Goal: Task Accomplishment & Management: Use online tool/utility

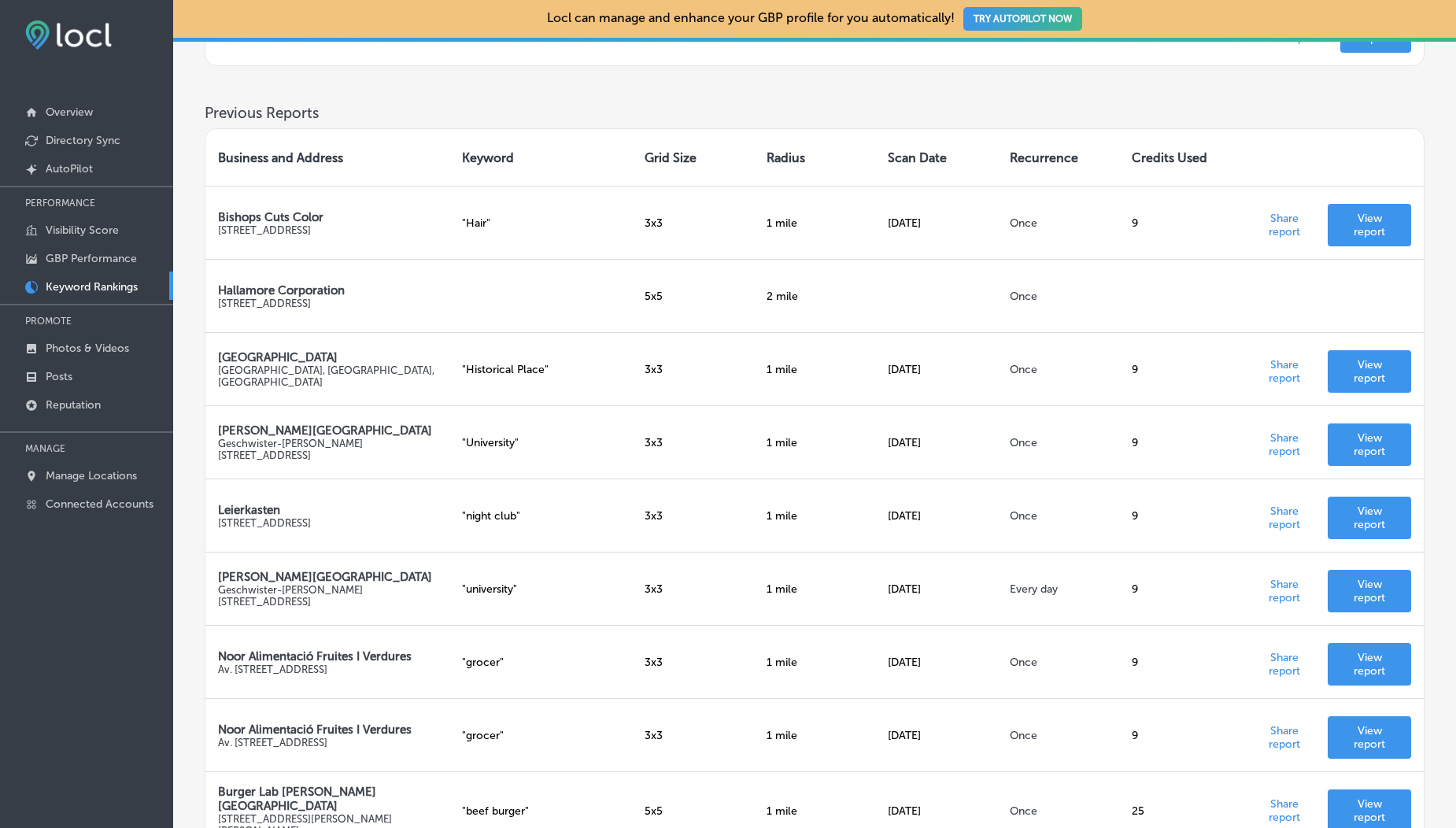
scroll to position [667, 0]
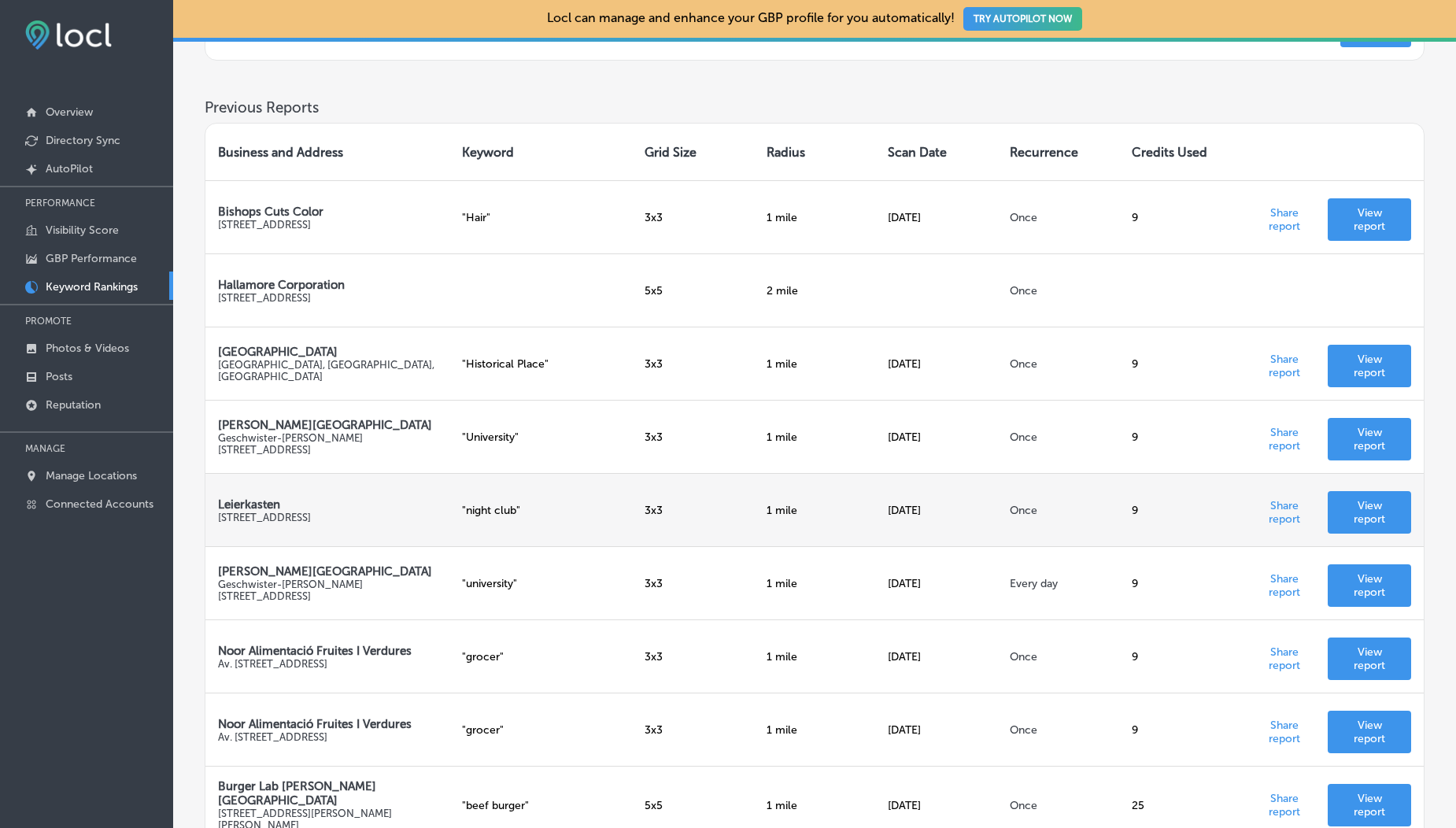
click at [1374, 498] on link "View report" at bounding box center [1369, 512] width 83 height 43
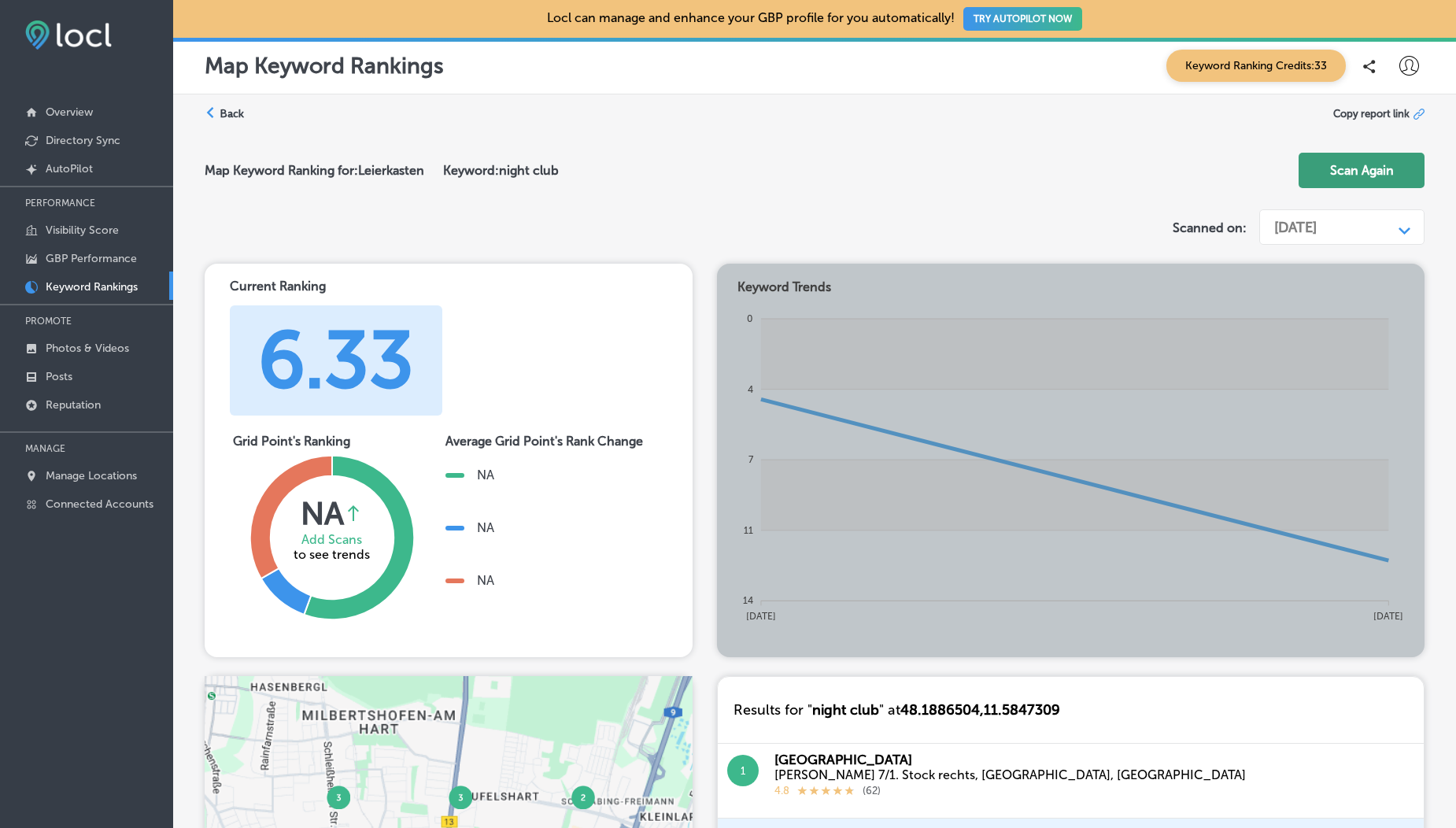
click at [1374, 176] on button "Scan Again" at bounding box center [1361, 170] width 126 height 35
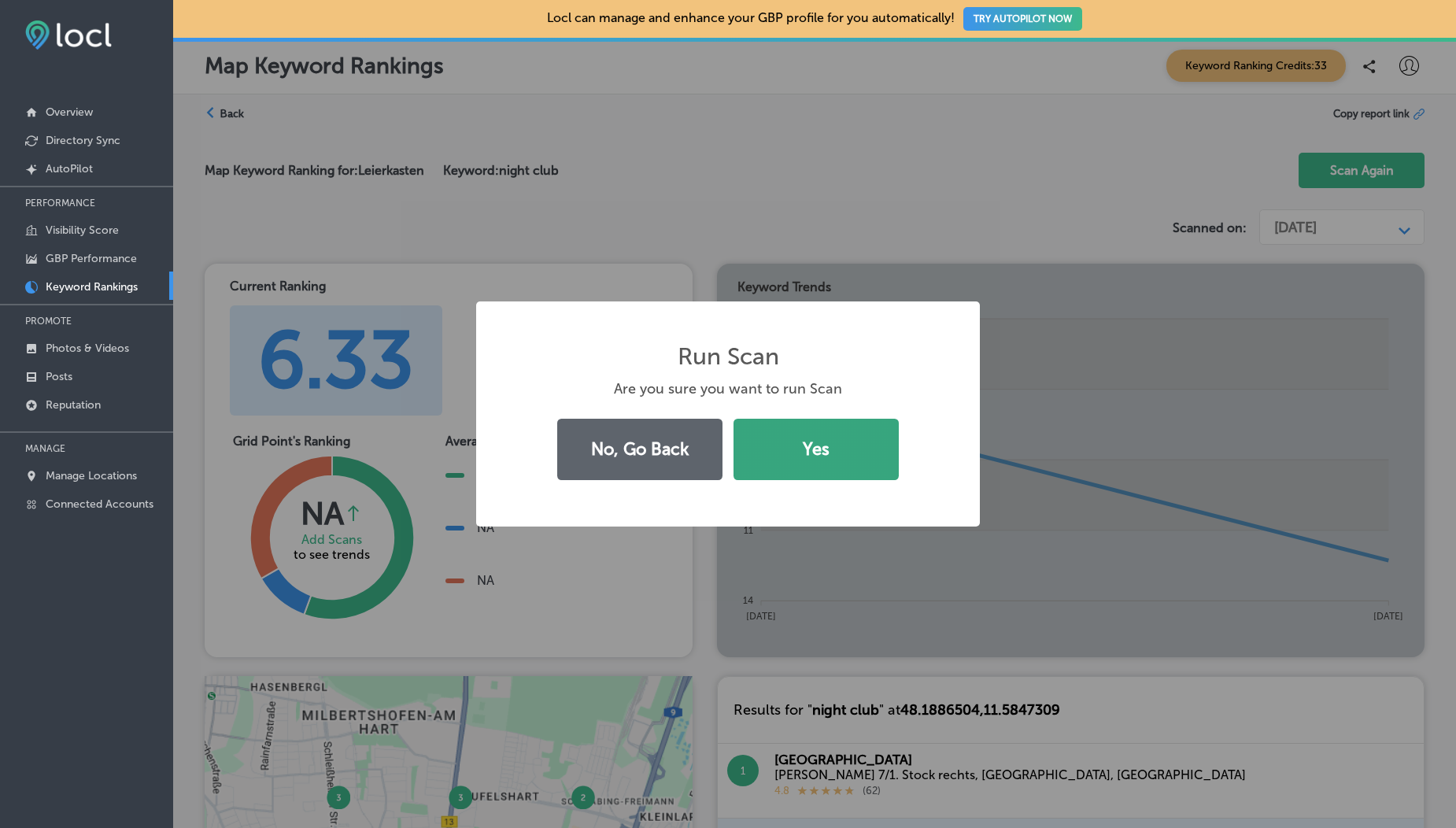
click at [807, 465] on button "Yes" at bounding box center [816, 449] width 165 height 62
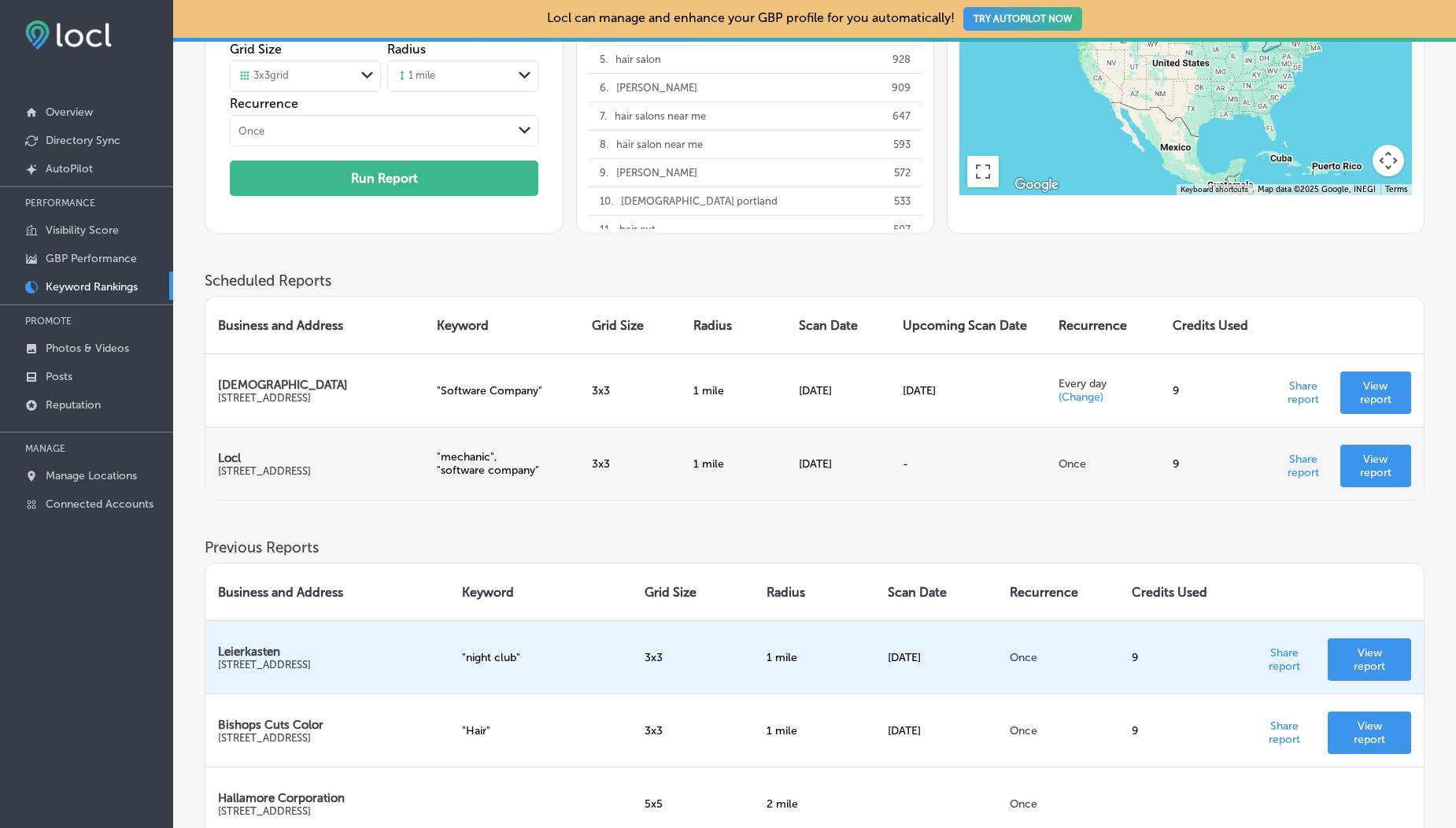
scroll to position [310, 0]
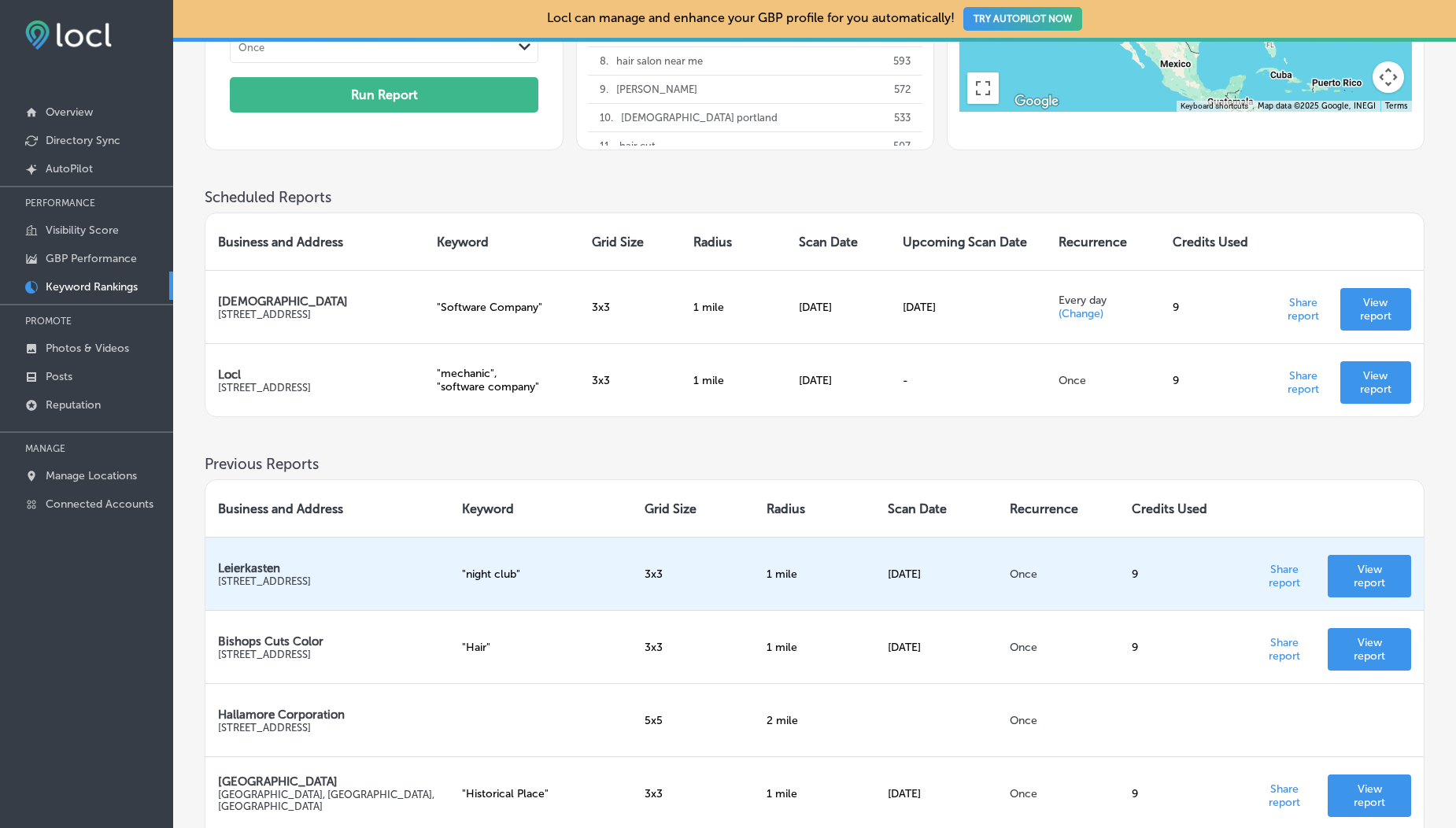
click at [1352, 581] on p "View report" at bounding box center [1370, 576] width 58 height 27
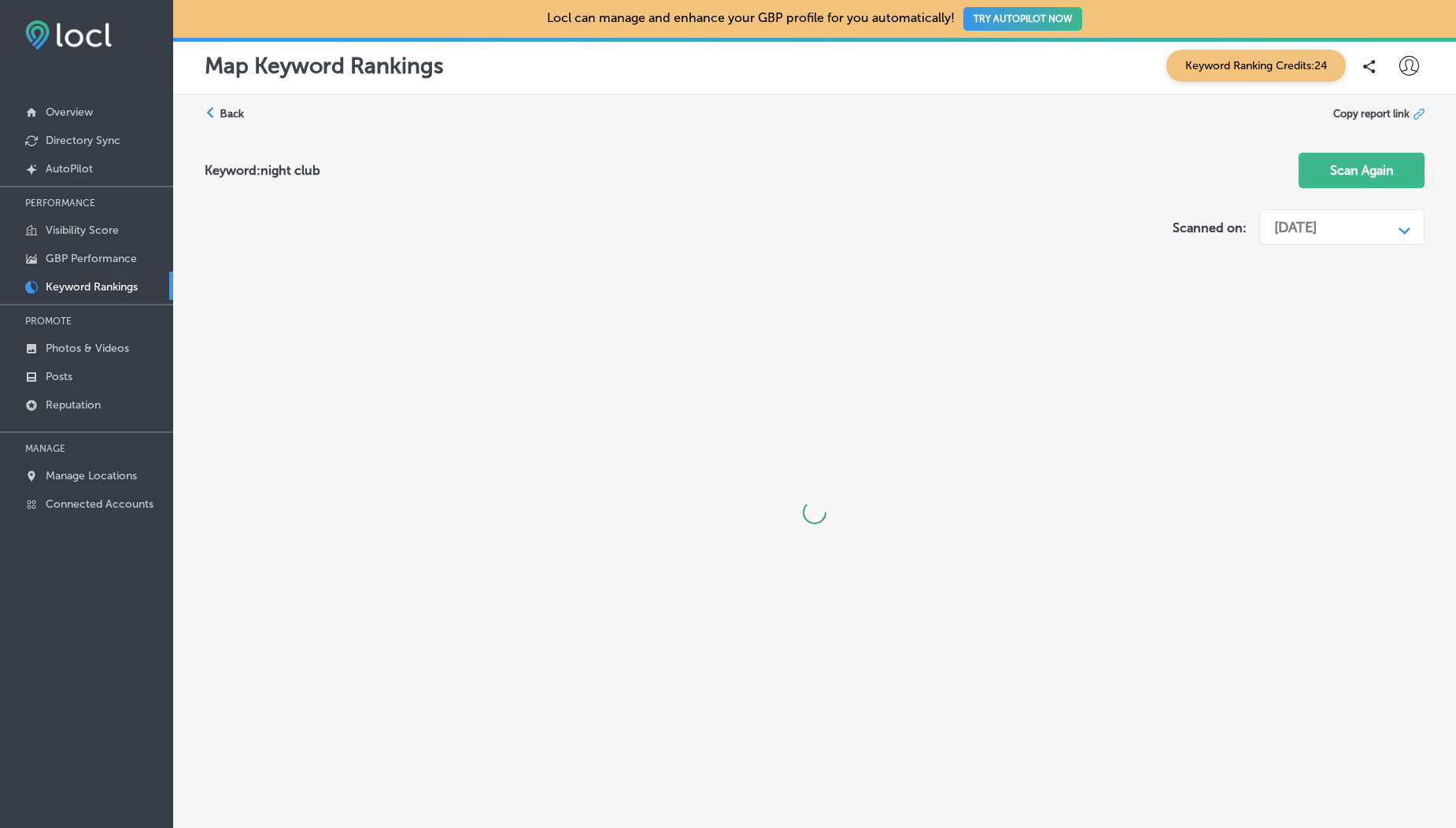
click at [1317, 228] on div "[DATE]" at bounding box center [1296, 227] width 43 height 17
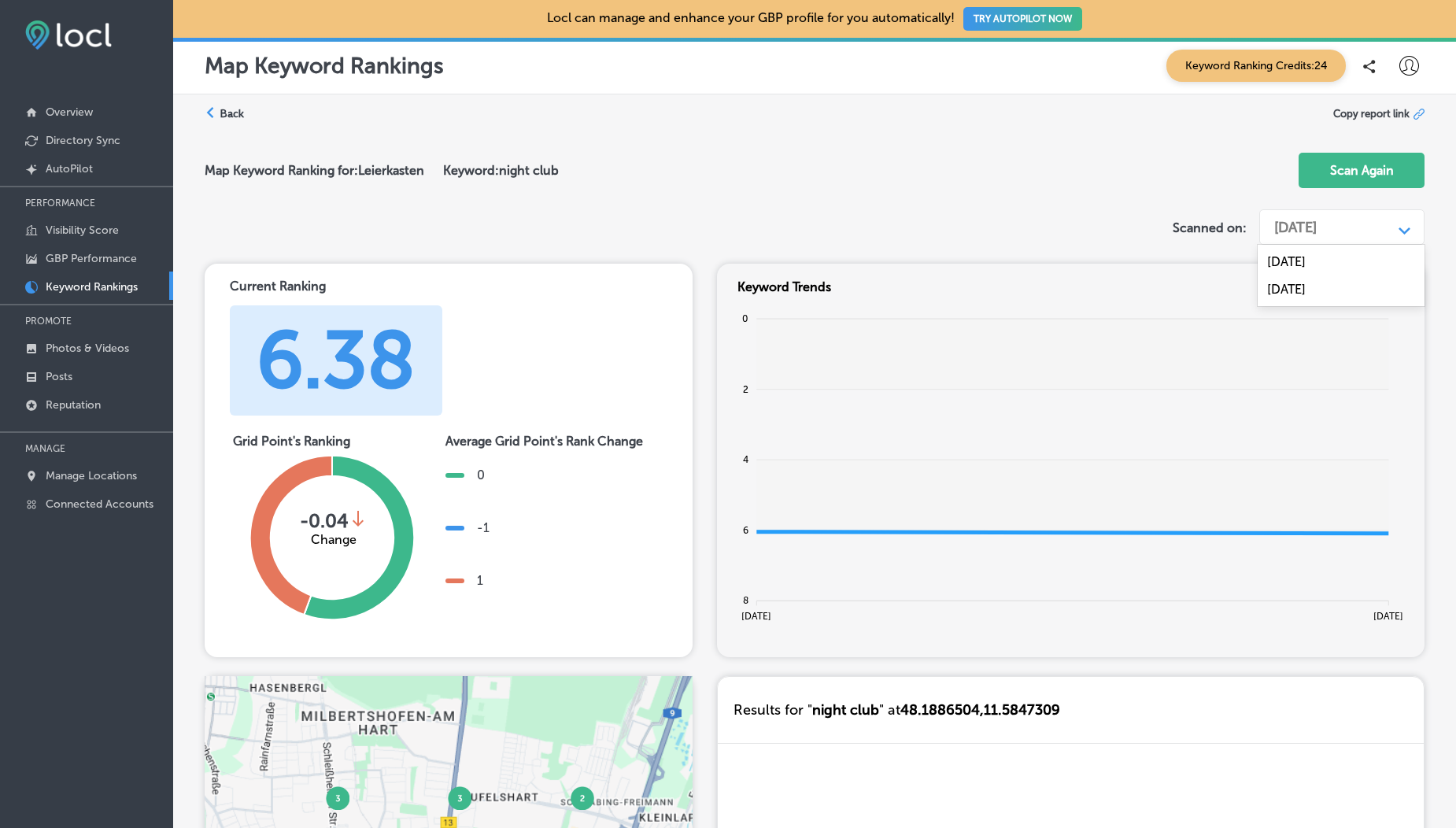
click at [1319, 290] on div "[DATE]" at bounding box center [1341, 289] width 167 height 28
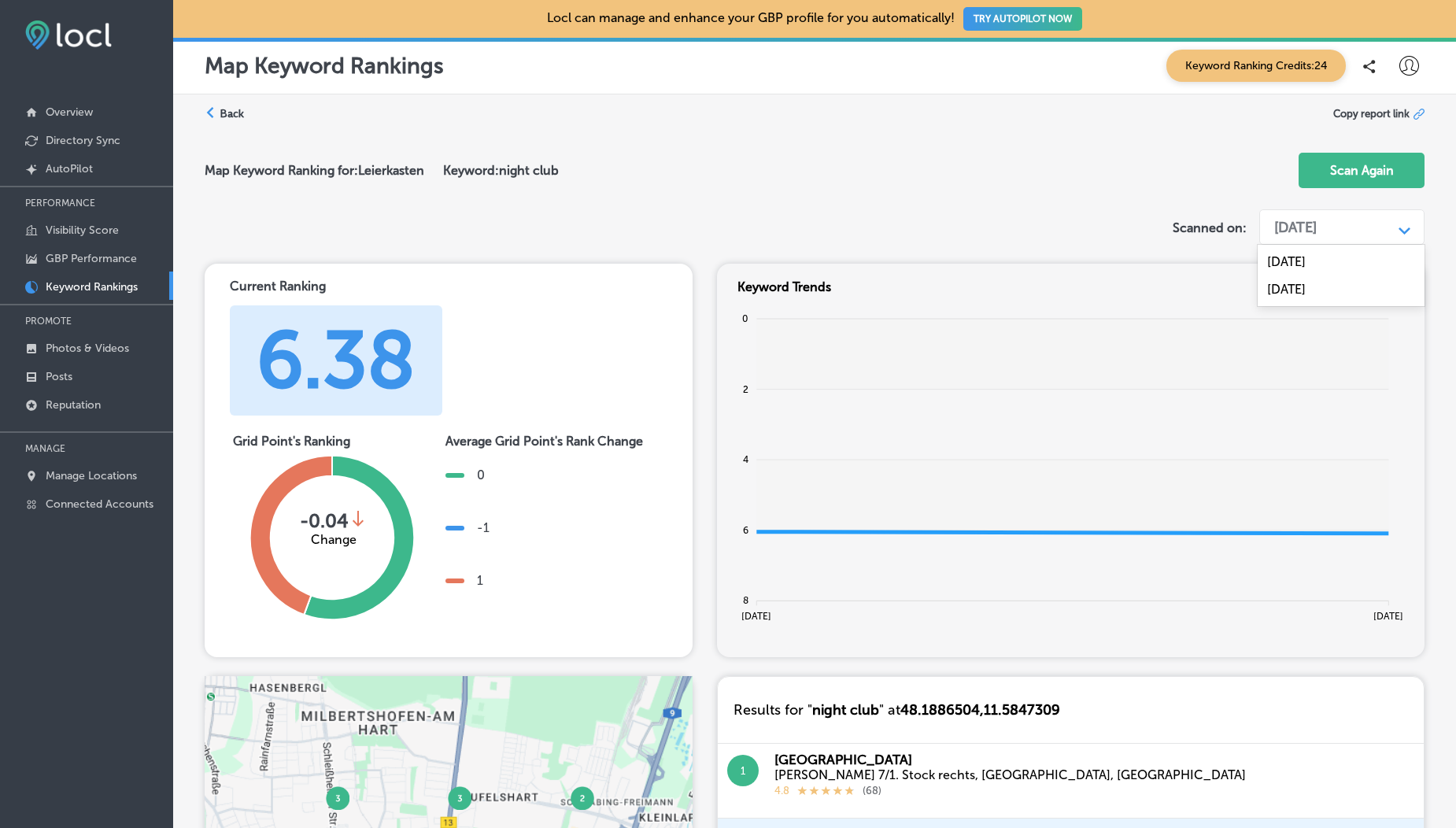
click at [1292, 238] on div "[DATE]" at bounding box center [1329, 228] width 126 height 30
click at [1298, 256] on div "May 21, 2025" at bounding box center [1341, 262] width 167 height 28
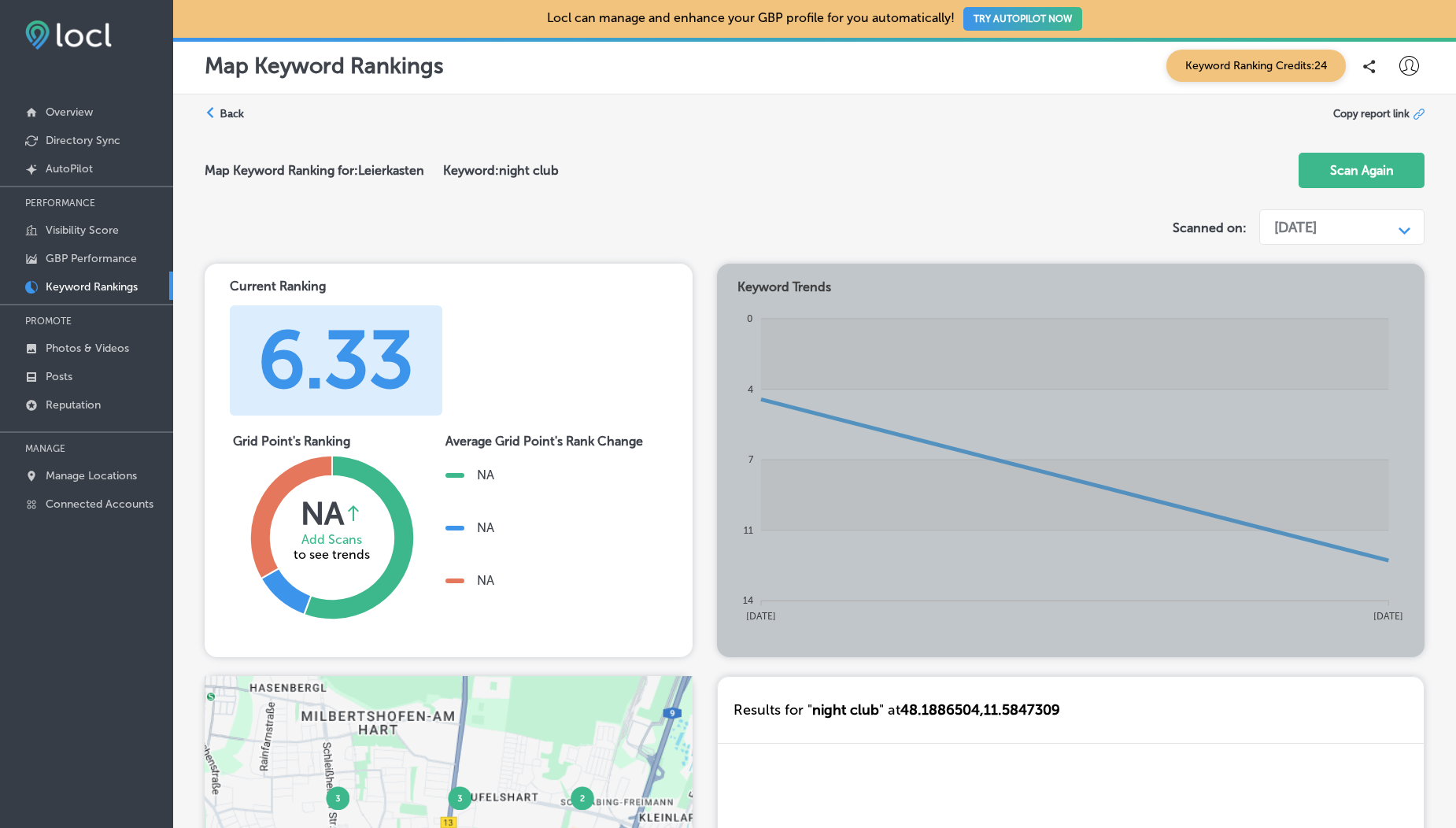
click at [221, 113] on label "Back" at bounding box center [232, 113] width 25 height 15
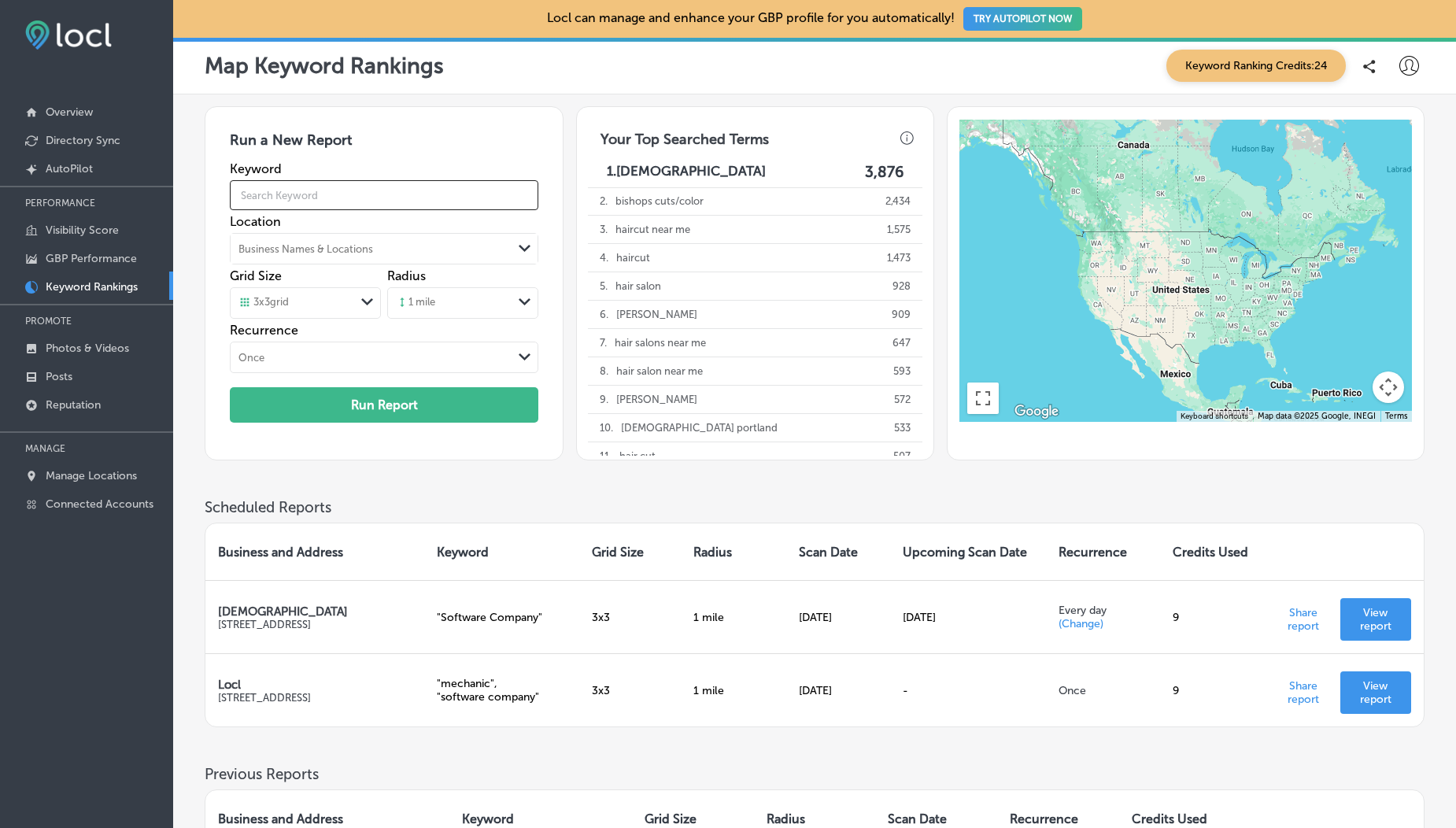
click at [297, 207] on input "text" at bounding box center [384, 196] width 308 height 44
type input "Software Company"
click at [290, 248] on div "Business Names & Locations" at bounding box center [306, 249] width 135 height 12
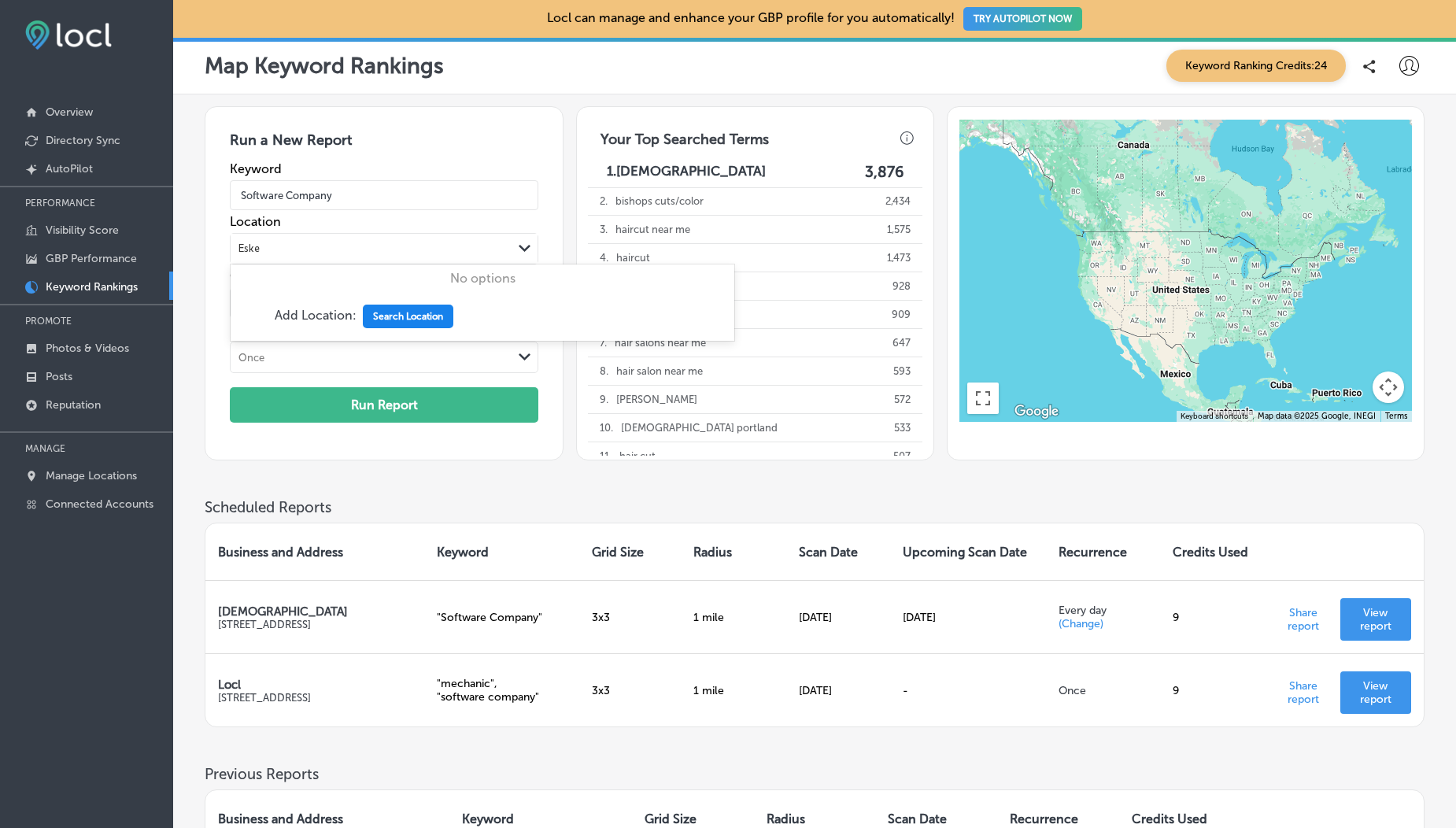
click at [411, 321] on button "Search Location" at bounding box center [408, 317] width 90 height 24
type input "Eske"
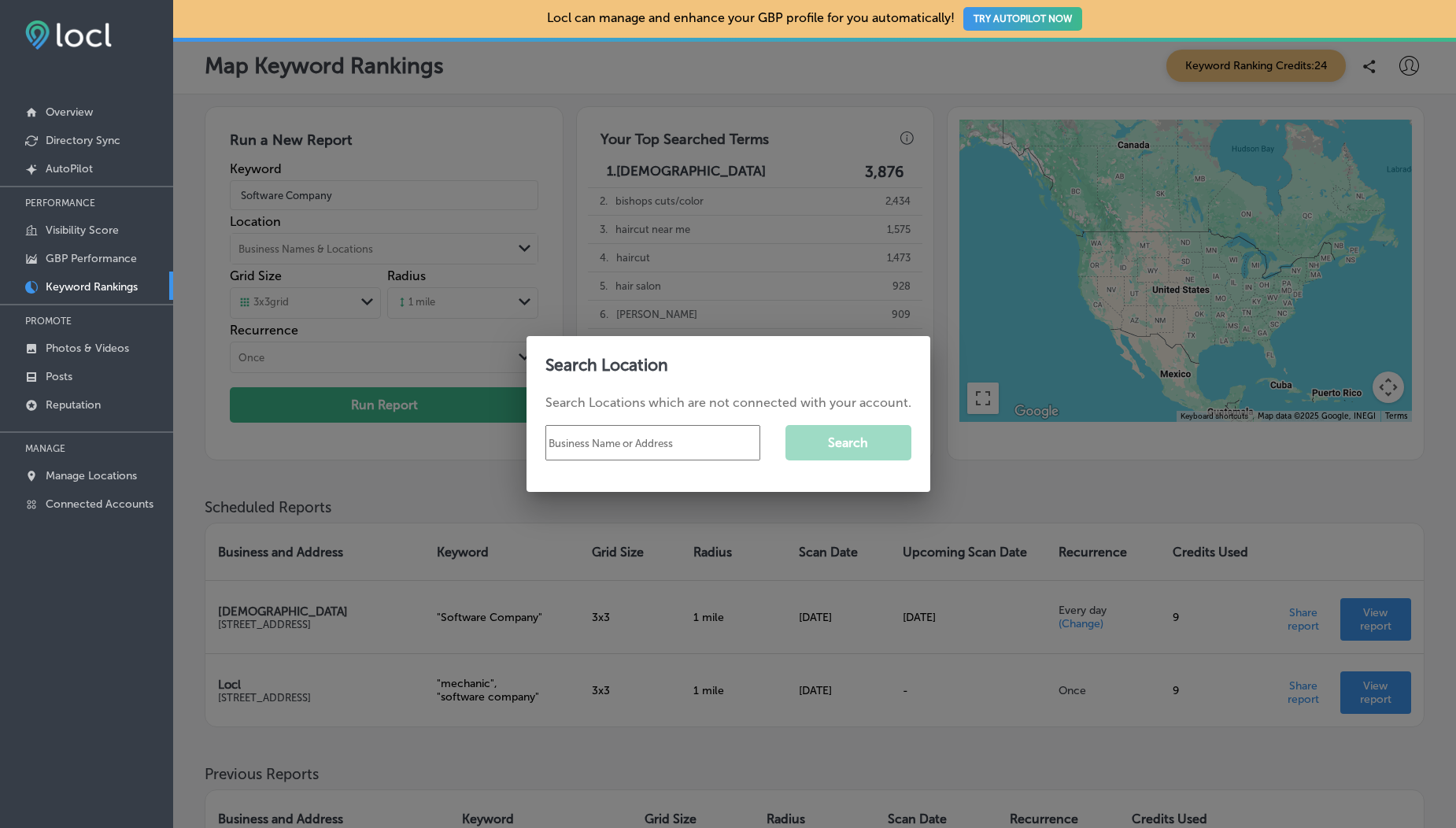
click at [573, 449] on input "text" at bounding box center [653, 442] width 215 height 35
drag, startPoint x: 678, startPoint y: 444, endPoint x: 840, endPoint y: 452, distance: 162.2
click at [840, 452] on div "AMAZON Search" at bounding box center [728, 443] width 366 height 61
type input "AMAZON"
click at [840, 452] on button "Search" at bounding box center [848, 442] width 126 height 35
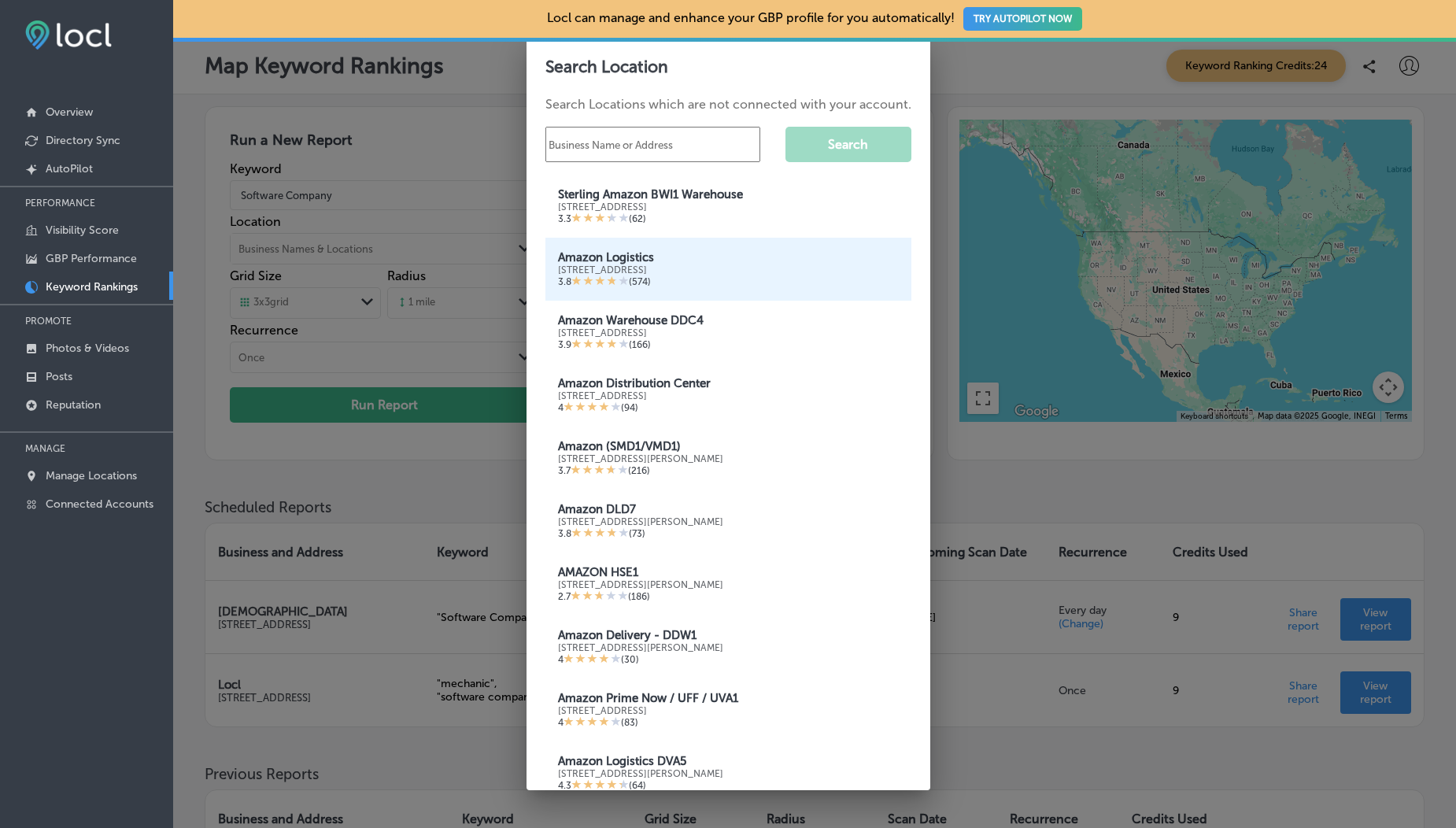
click at [707, 241] on div "Amazon Logistics 5617 Industrial Dr, Springfield, VA 22151, United States 3.8 (…" at bounding box center [728, 269] width 366 height 63
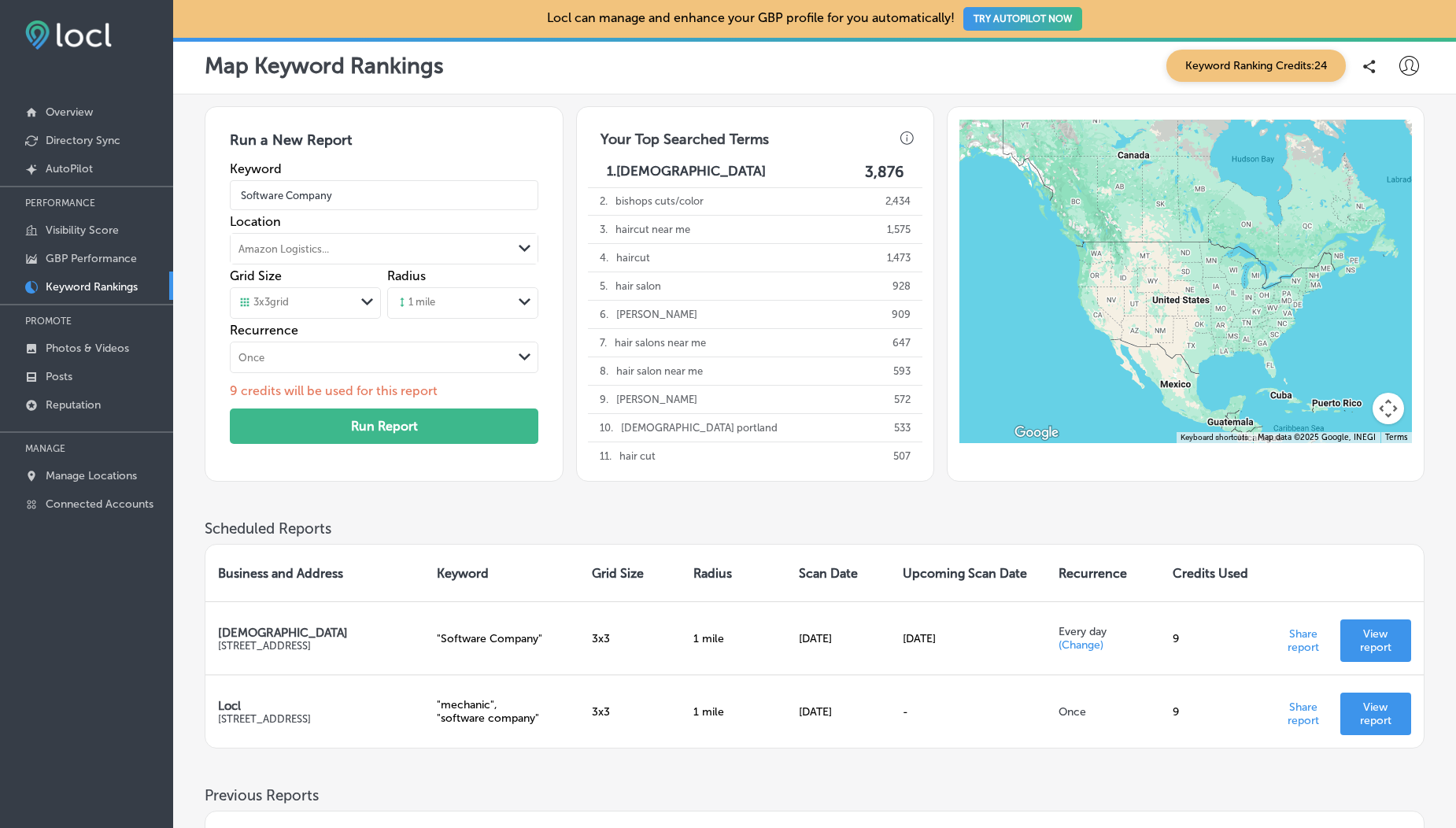
click at [664, 272] on div at bounding box center [728, 414] width 1456 height 828
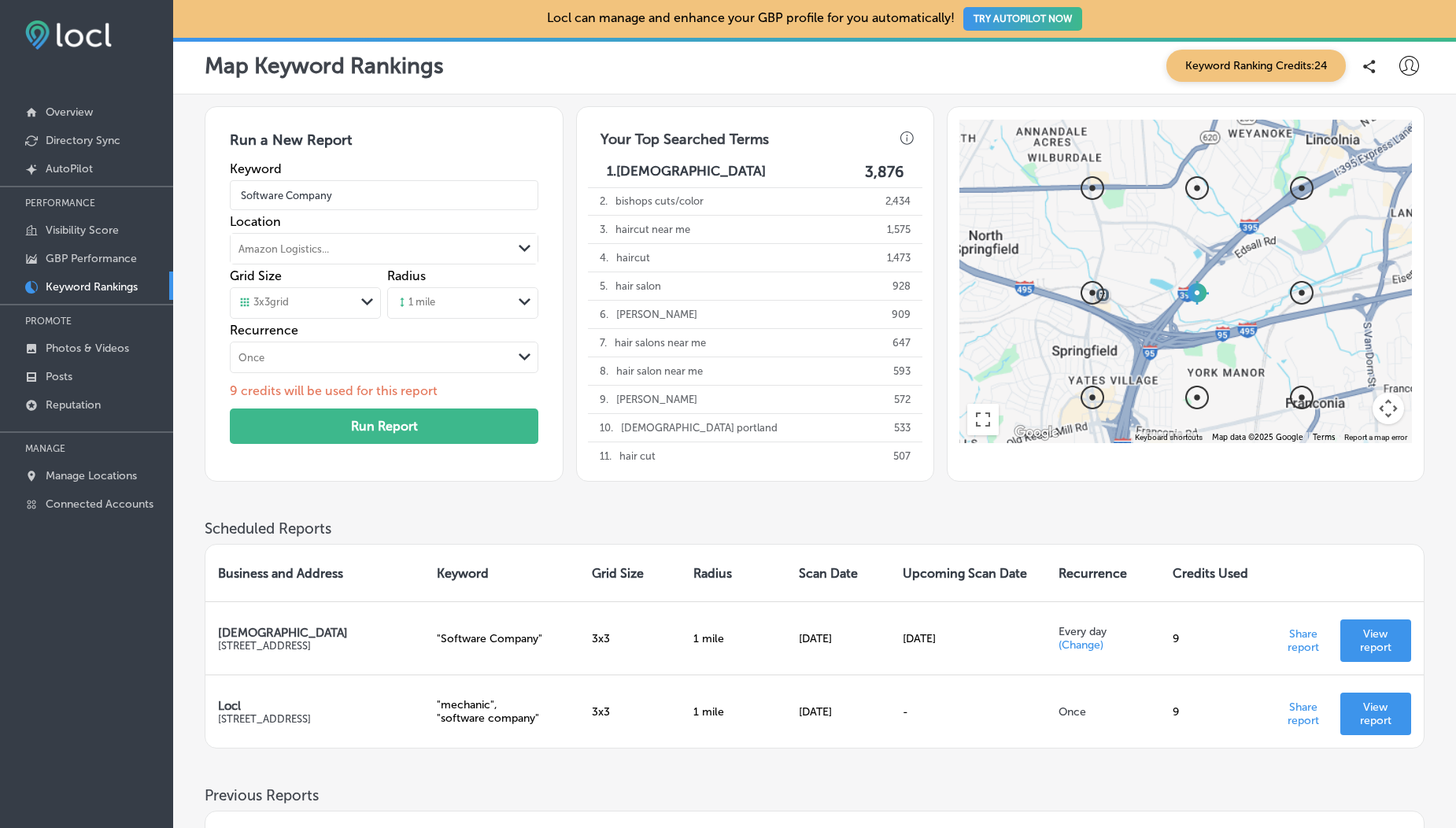
click at [330, 362] on div "Once" at bounding box center [372, 357] width 282 height 17
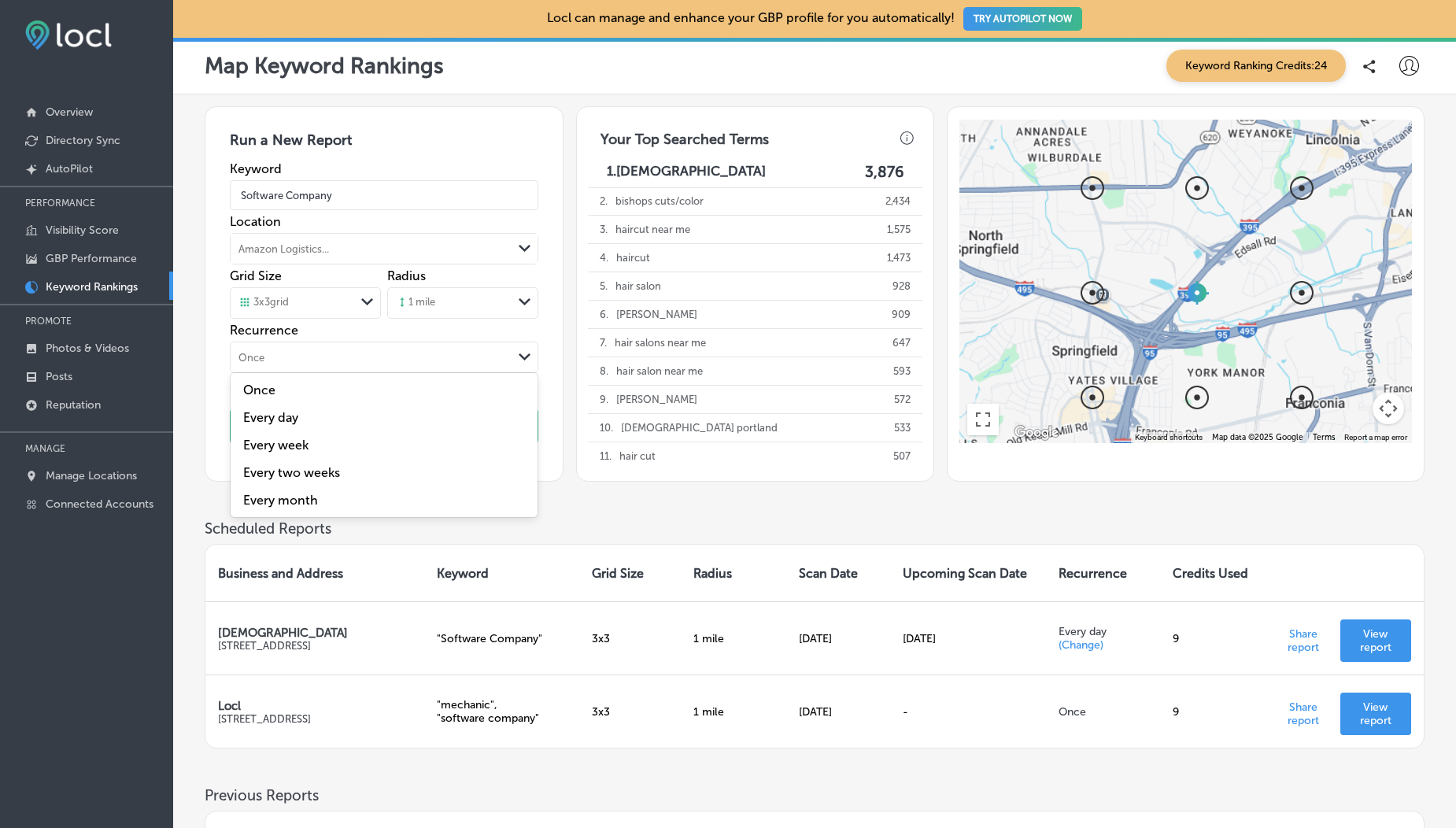
click at [288, 427] on div "Every day" at bounding box center [384, 418] width 307 height 28
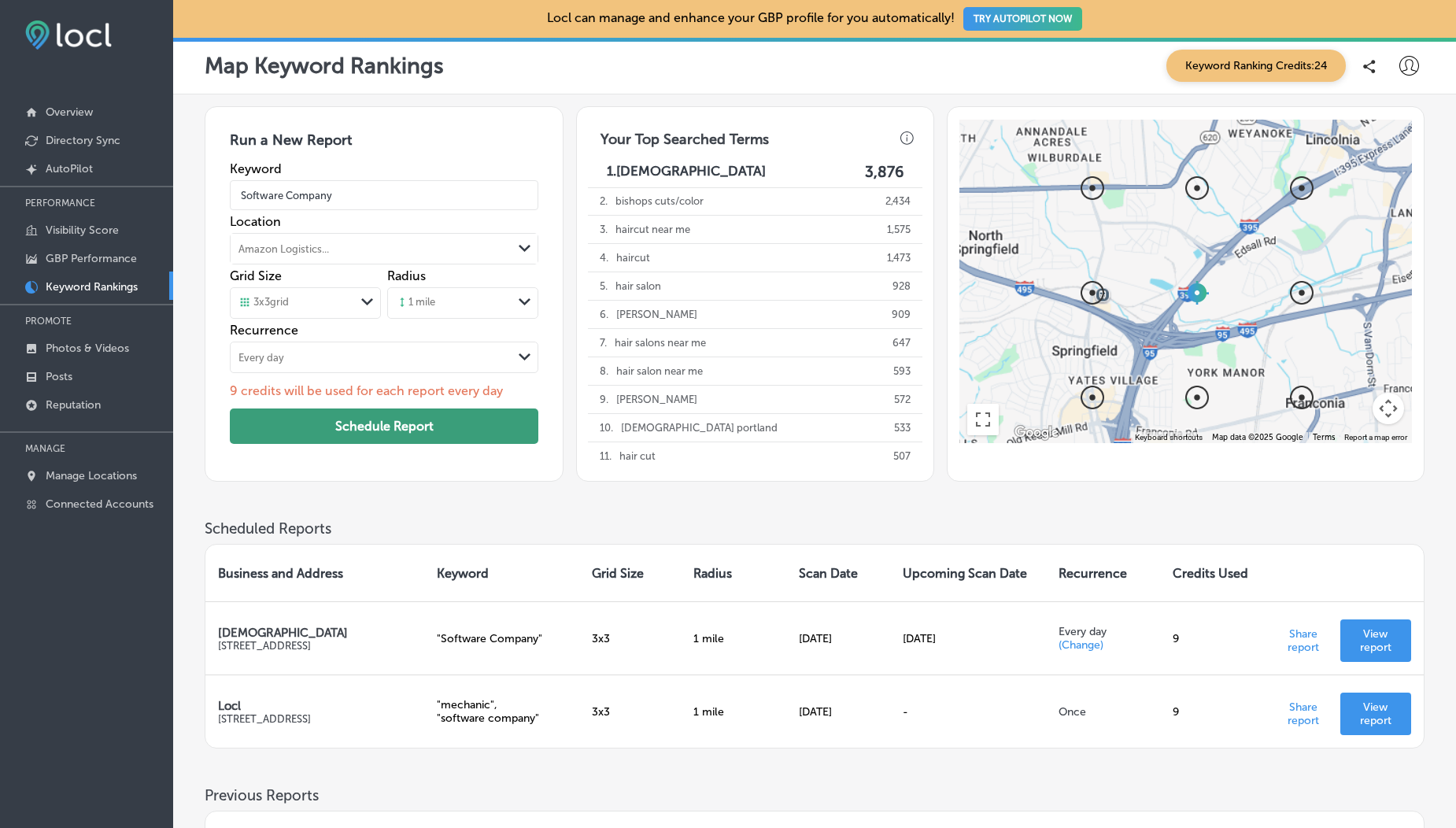
click at [354, 434] on button "Schedule Report" at bounding box center [384, 426] width 308 height 35
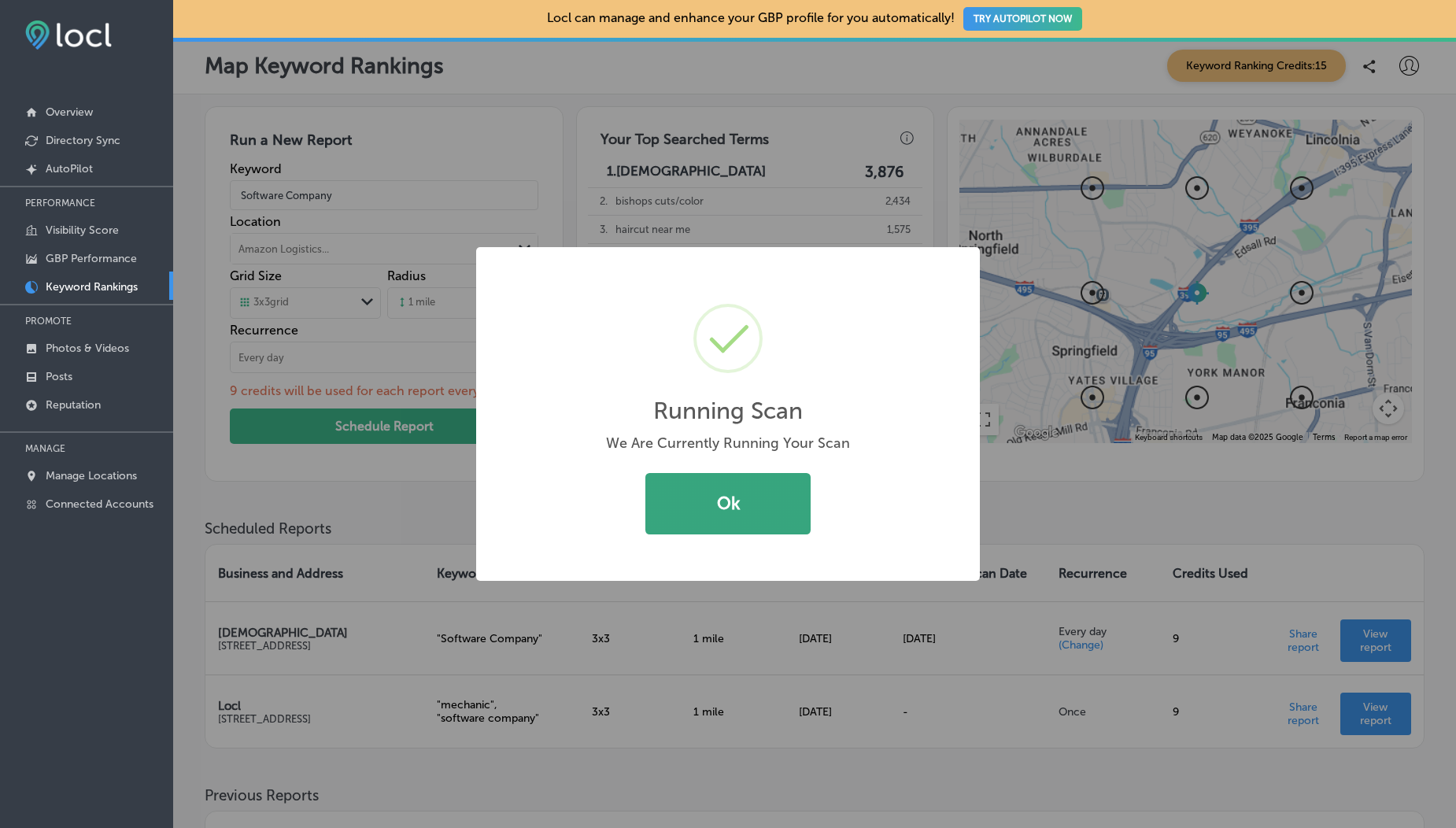
click at [732, 510] on button "Ok" at bounding box center [728, 503] width 165 height 62
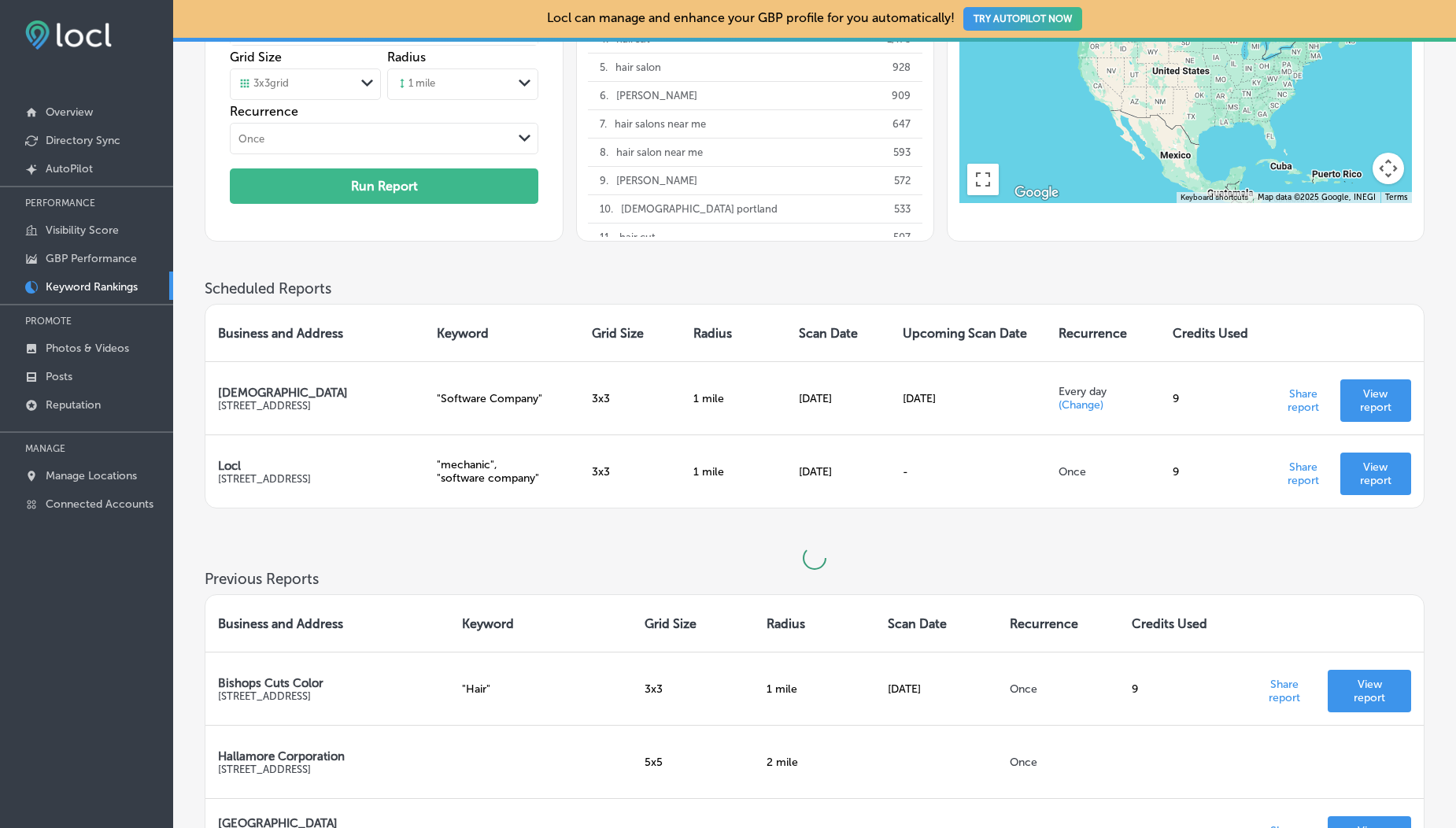
scroll to position [230, 0]
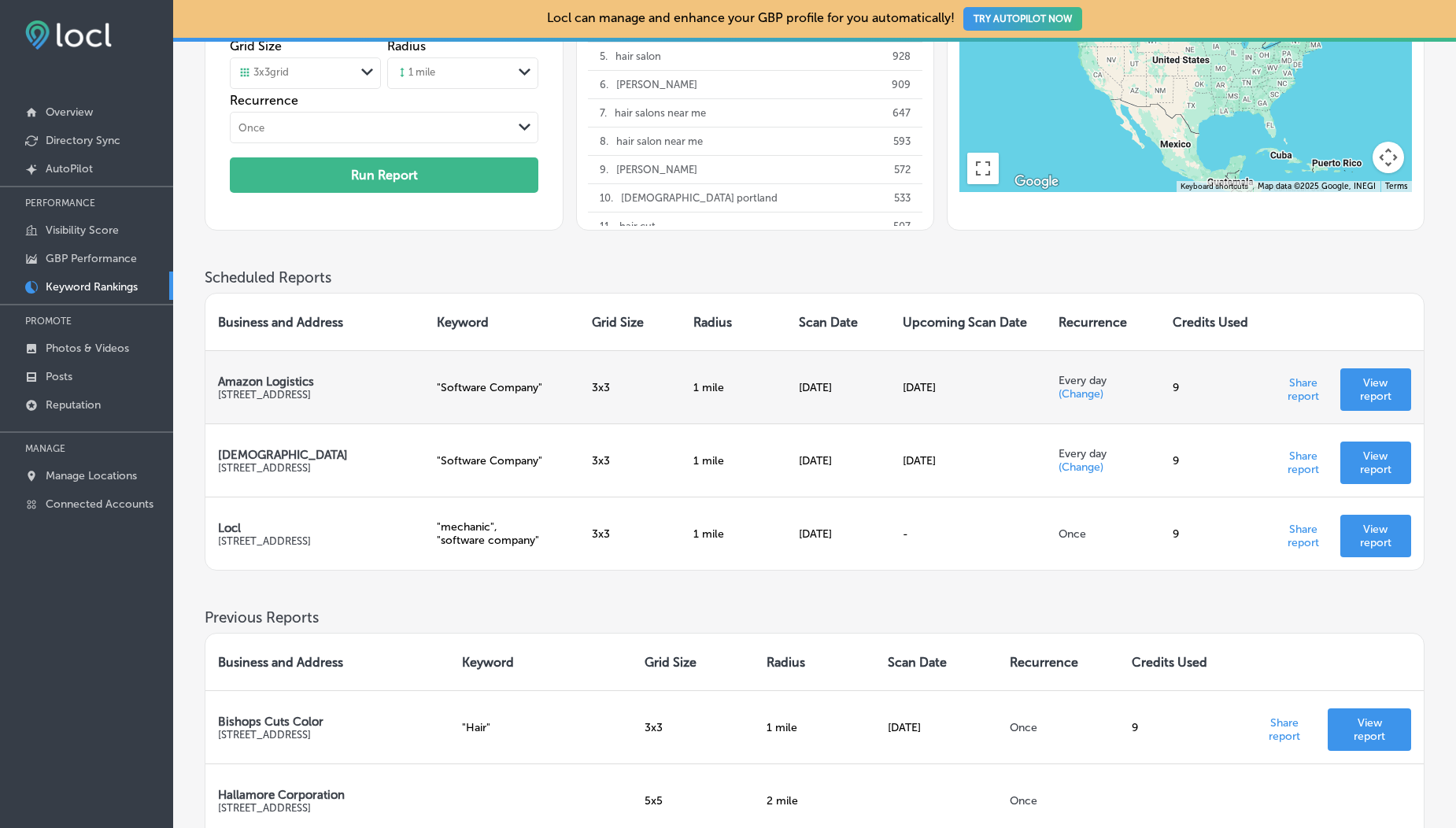
click at [1367, 386] on p "View report" at bounding box center [1376, 390] width 46 height 27
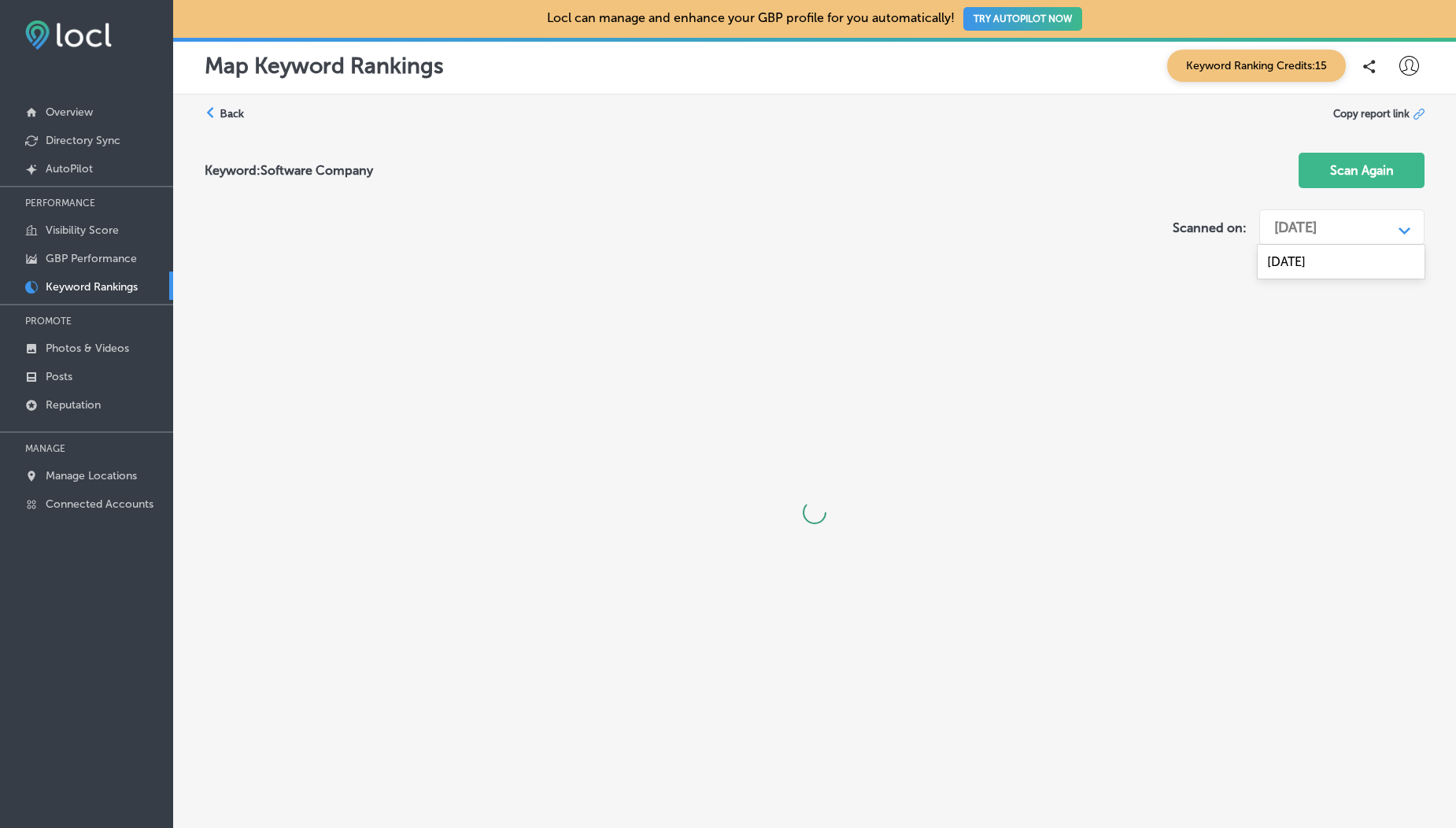
click at [1317, 224] on div "[DATE]" at bounding box center [1296, 227] width 43 height 17
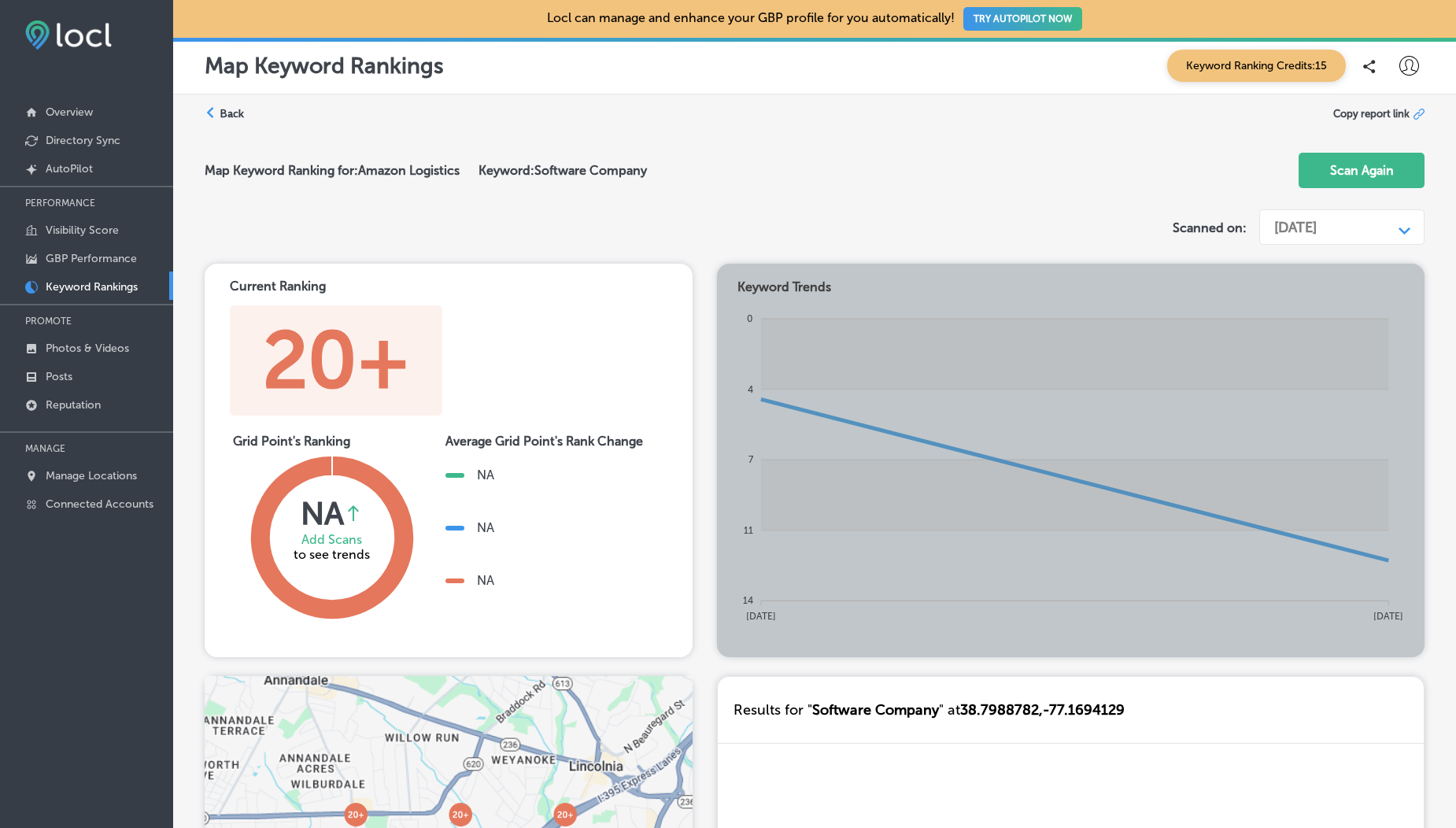
click at [954, 183] on div "Map Keyword Ranking for: Amazon Logistics Keyword: Software Company Scan Again" at bounding box center [815, 171] width 1220 height 63
click at [224, 113] on label "Back" at bounding box center [232, 113] width 25 height 15
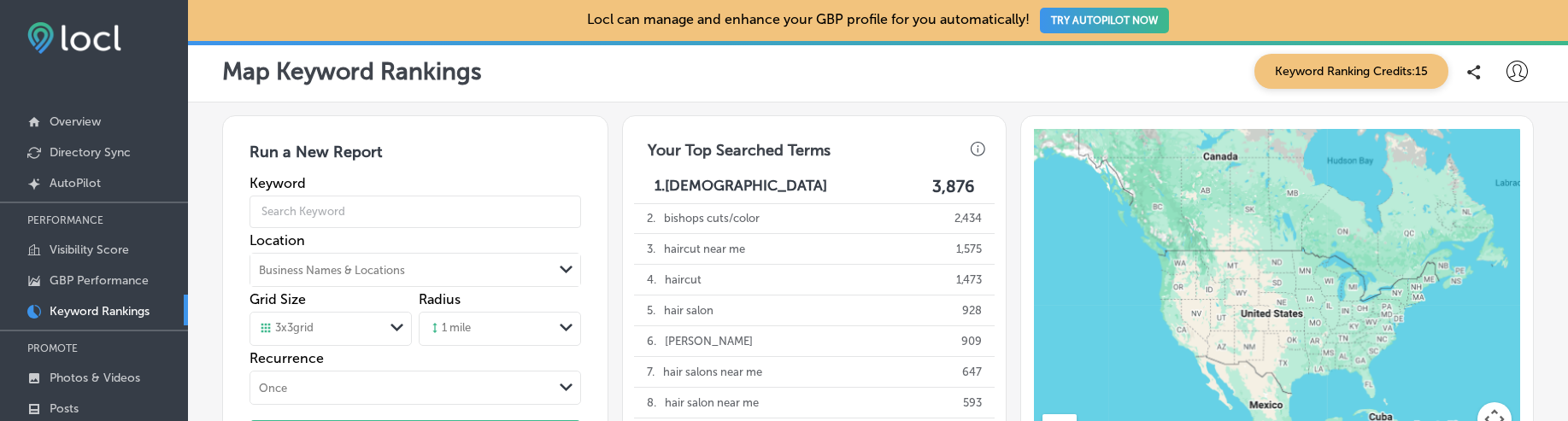
scroll to position [495, 0]
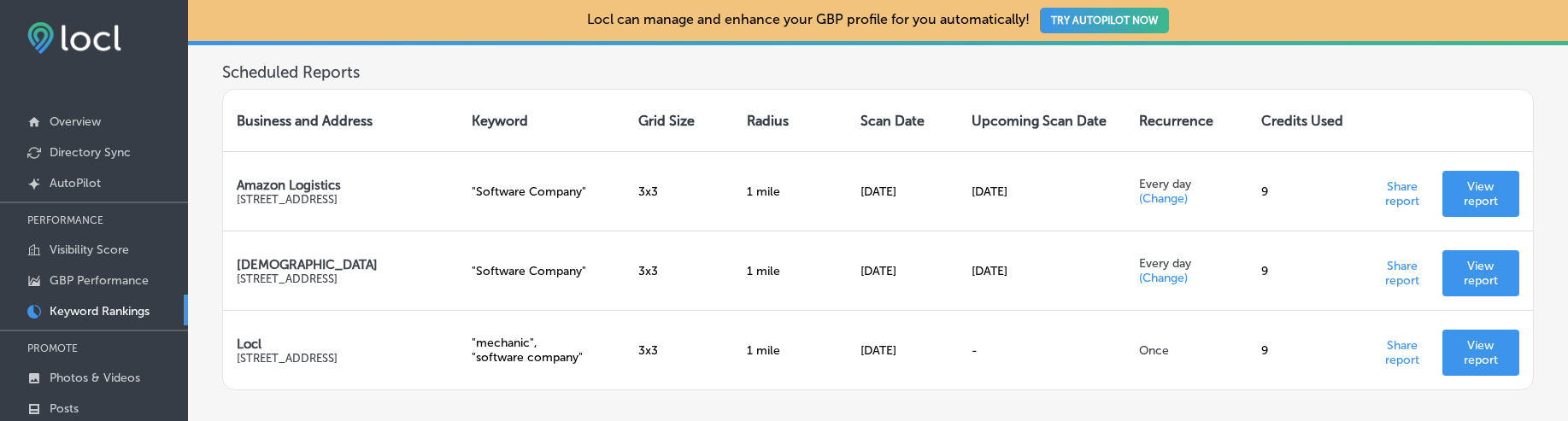
scroll to position [478, 0]
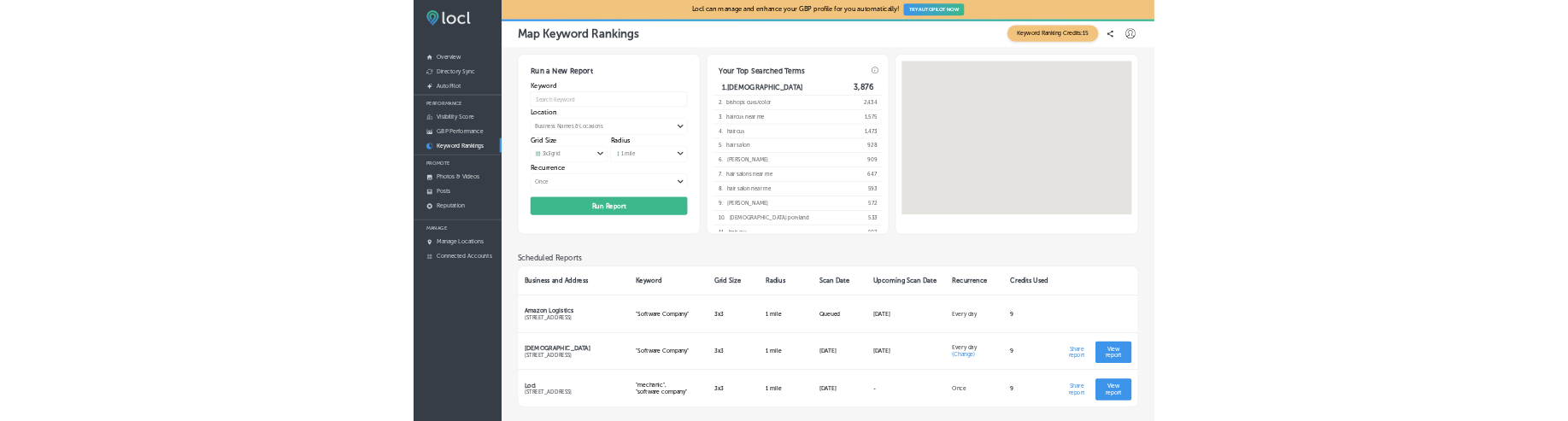
scroll to position [321, 0]
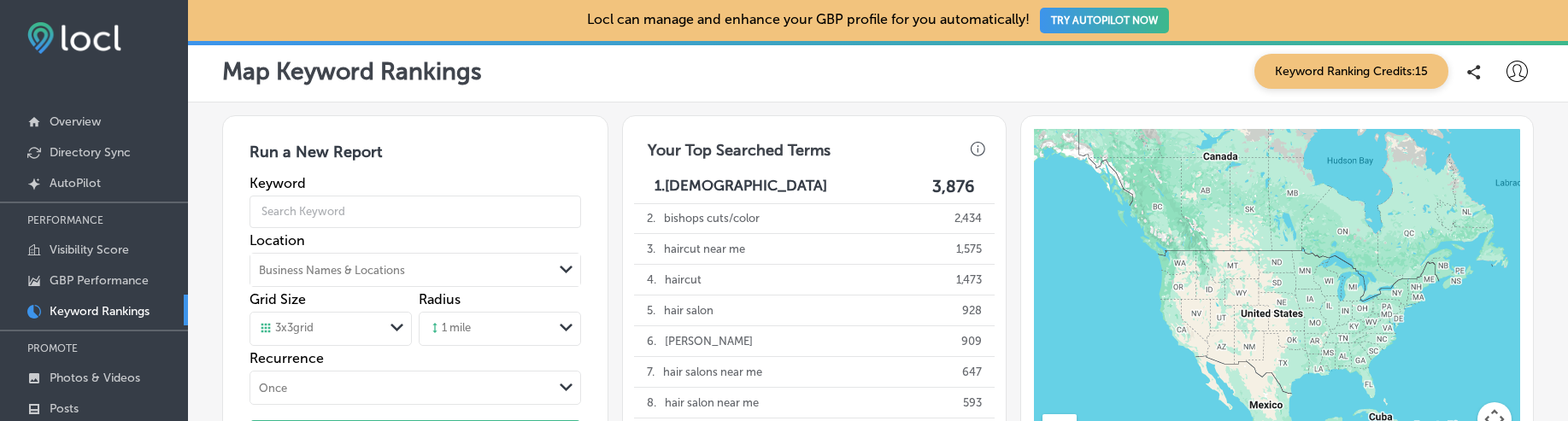
click at [1510, 82] on div at bounding box center [1517, 71] width 21 height 21
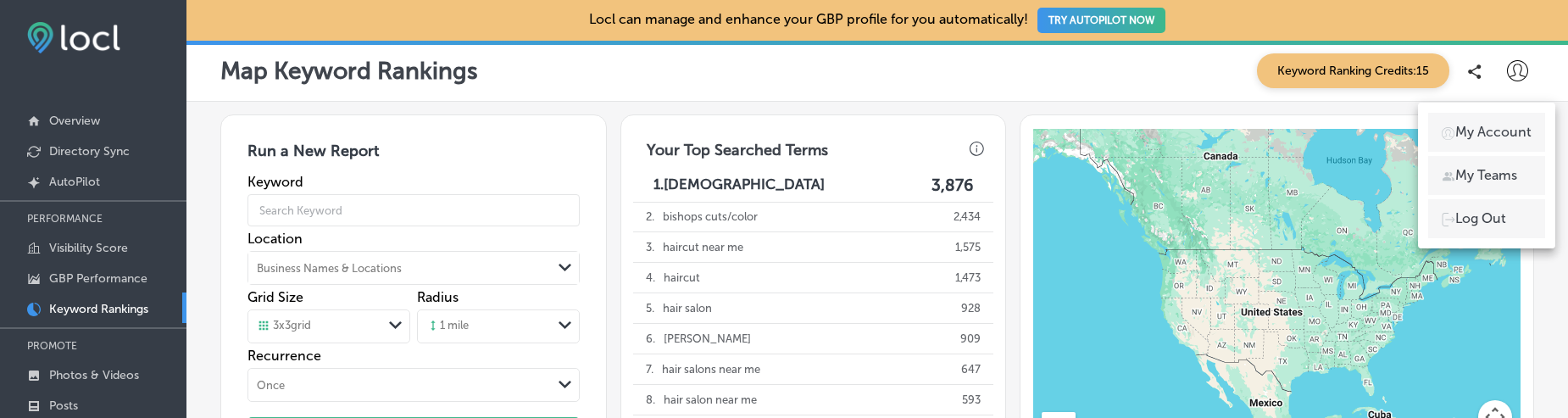
click at [1475, 133] on p "My Account" at bounding box center [1494, 132] width 76 height 20
select select "US"
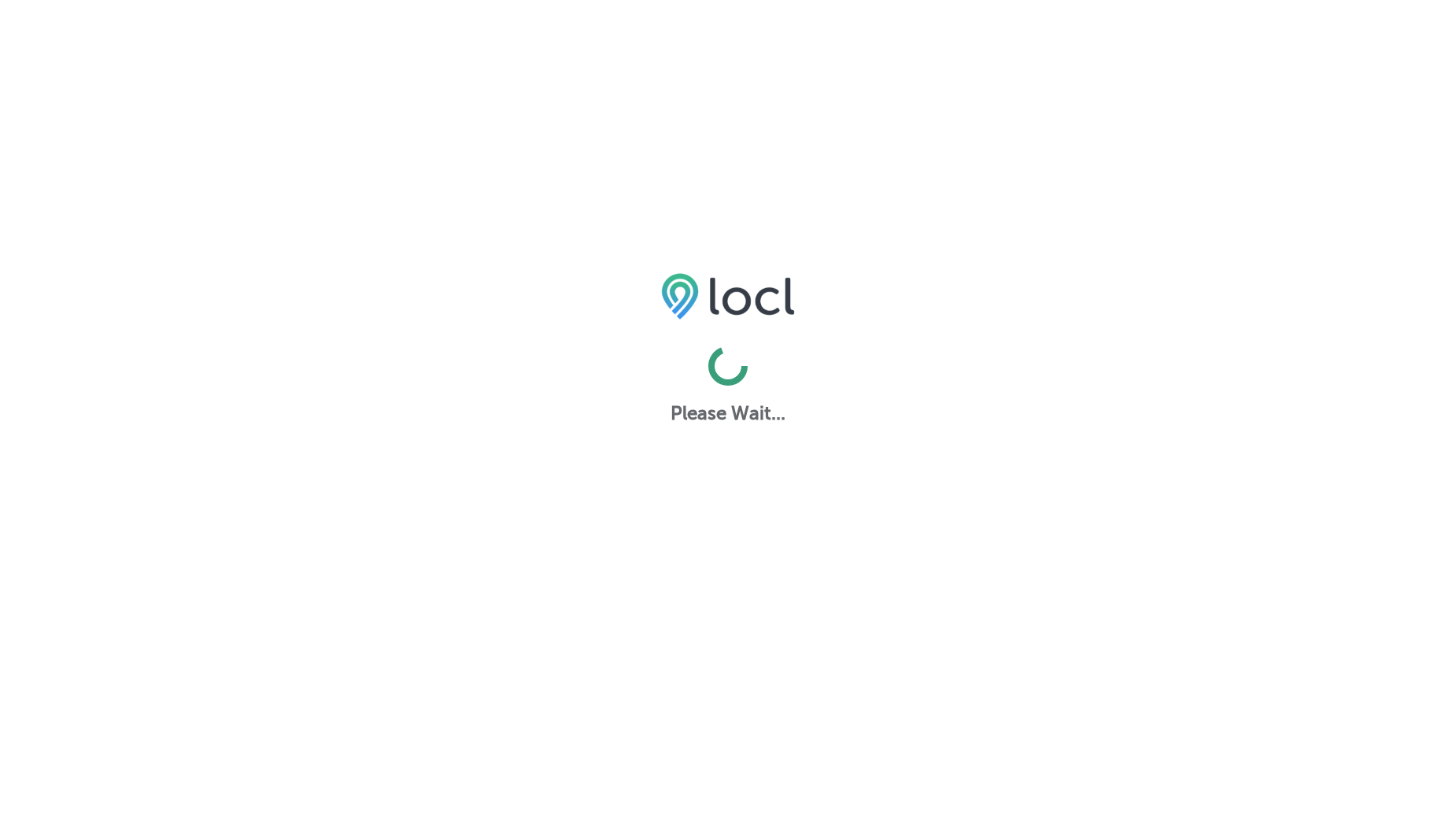
select select "US"
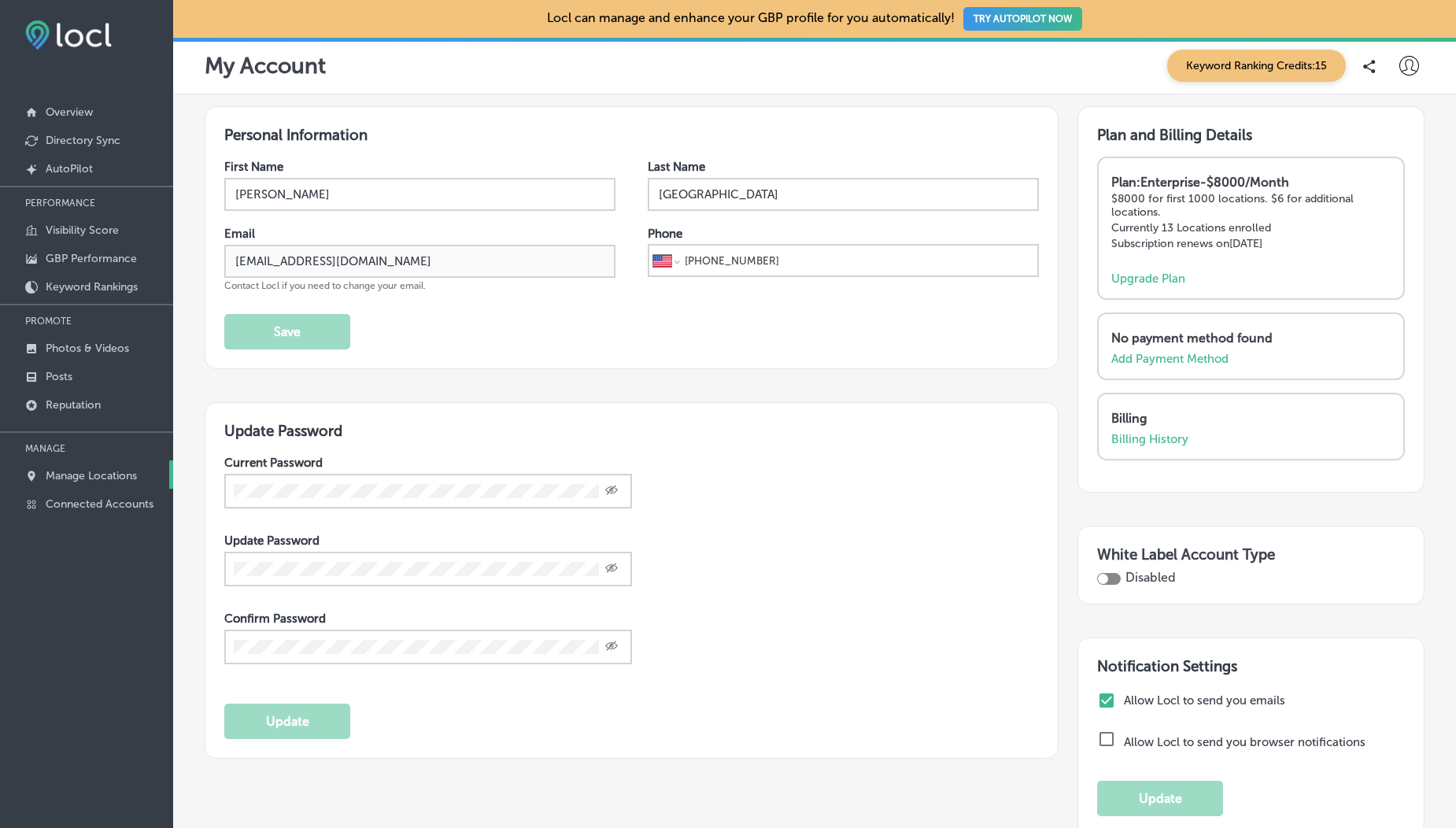
click at [93, 468] on link "Manage Locations" at bounding box center [86, 474] width 173 height 28
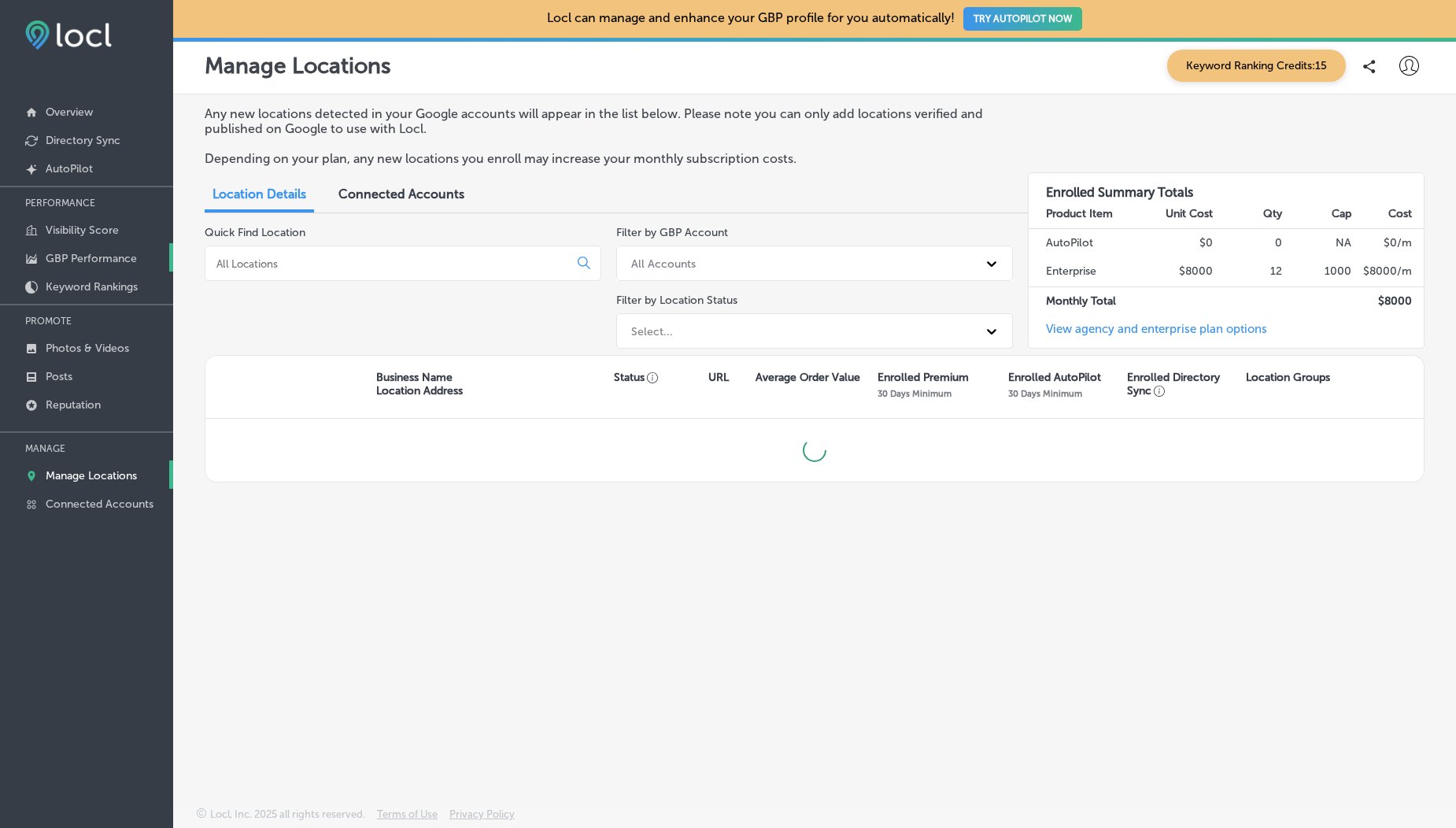
click at [74, 270] on link "GBP Performance" at bounding box center [86, 257] width 173 height 28
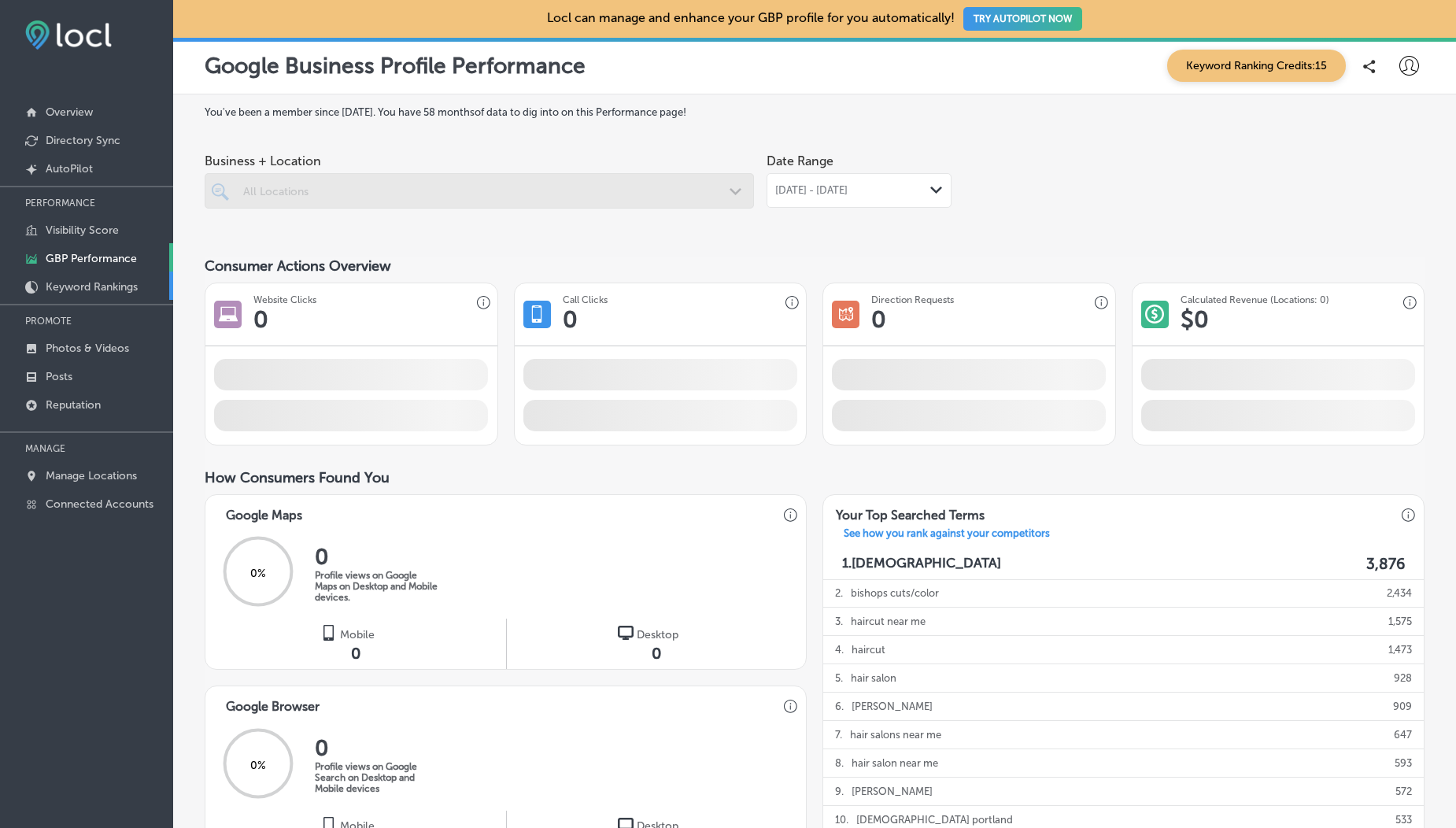
click at [88, 298] on link "Keyword Rankings" at bounding box center [86, 285] width 173 height 28
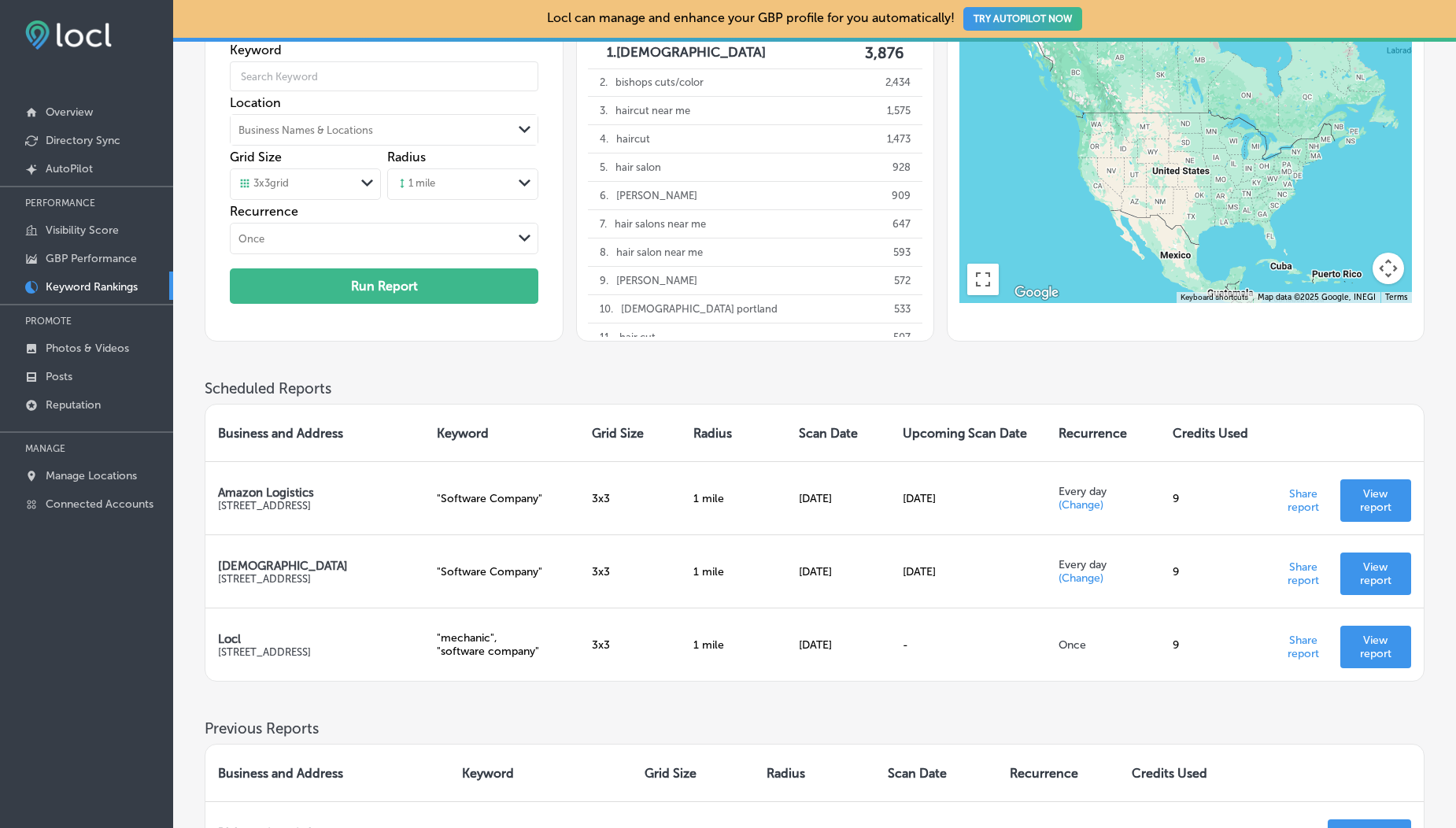
scroll to position [127, 0]
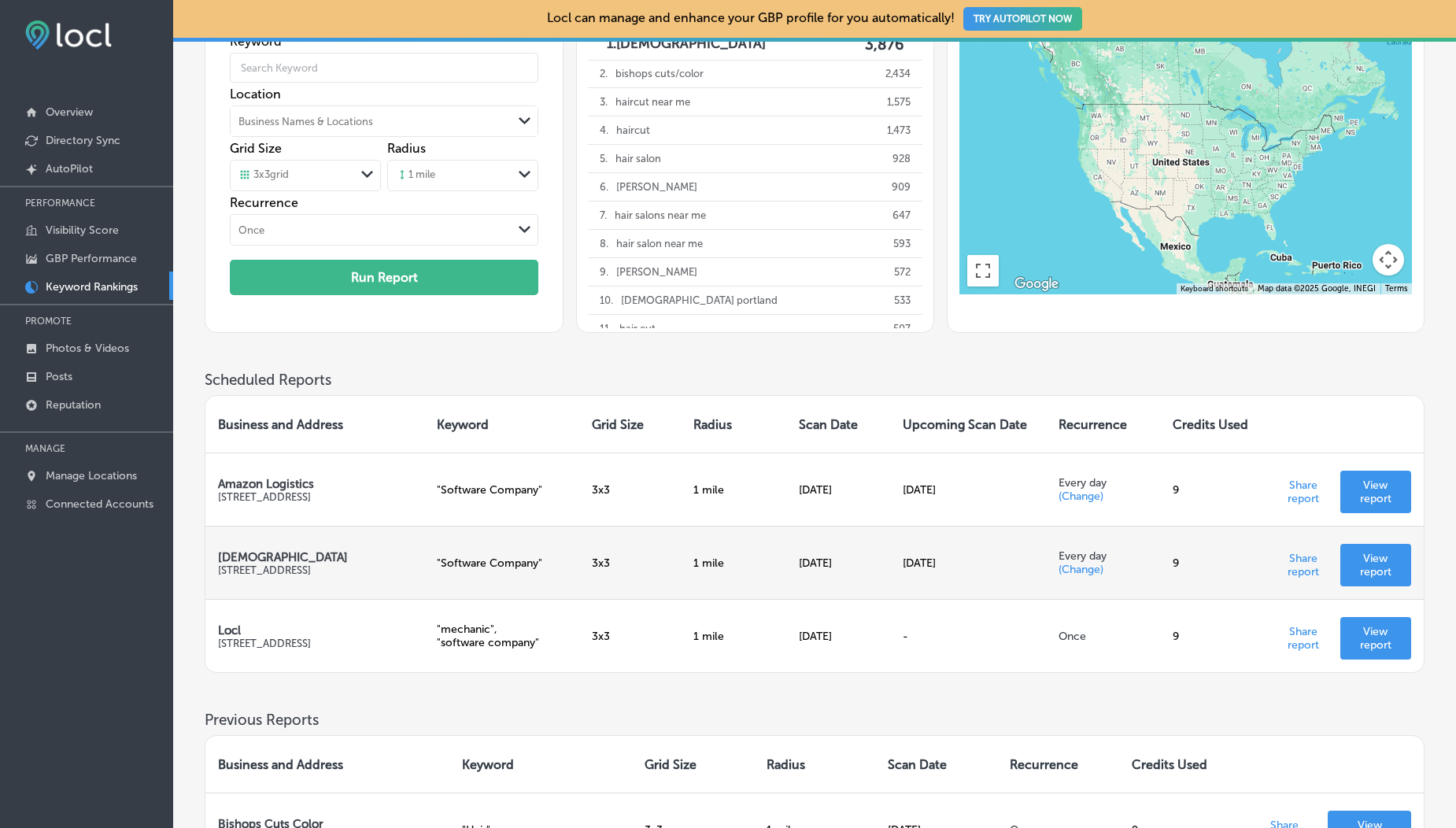
click at [1357, 557] on p "View report" at bounding box center [1376, 565] width 46 height 27
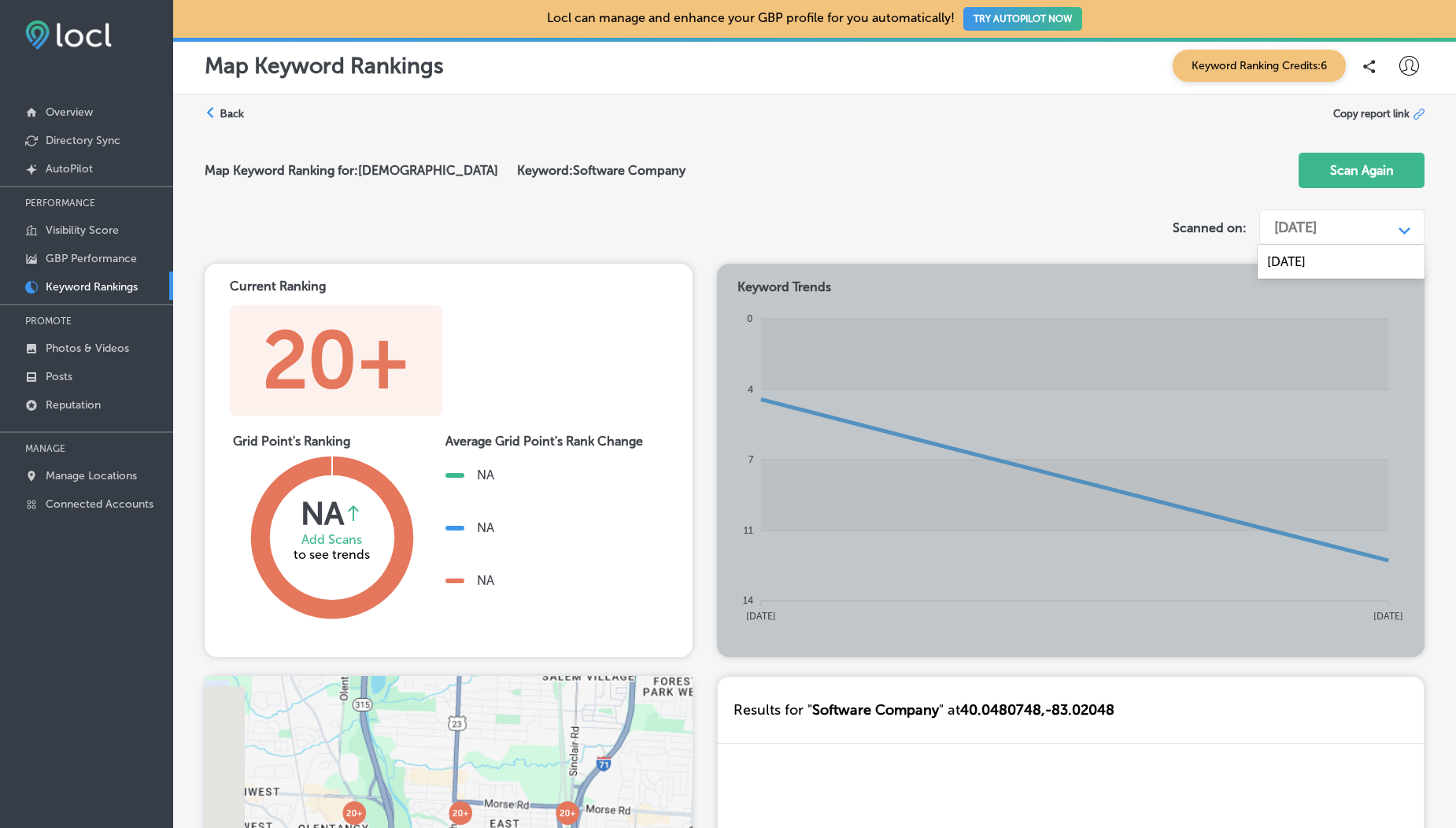
click at [1317, 233] on div "[DATE]" at bounding box center [1296, 227] width 43 height 17
click at [224, 110] on label "Back" at bounding box center [232, 113] width 25 height 15
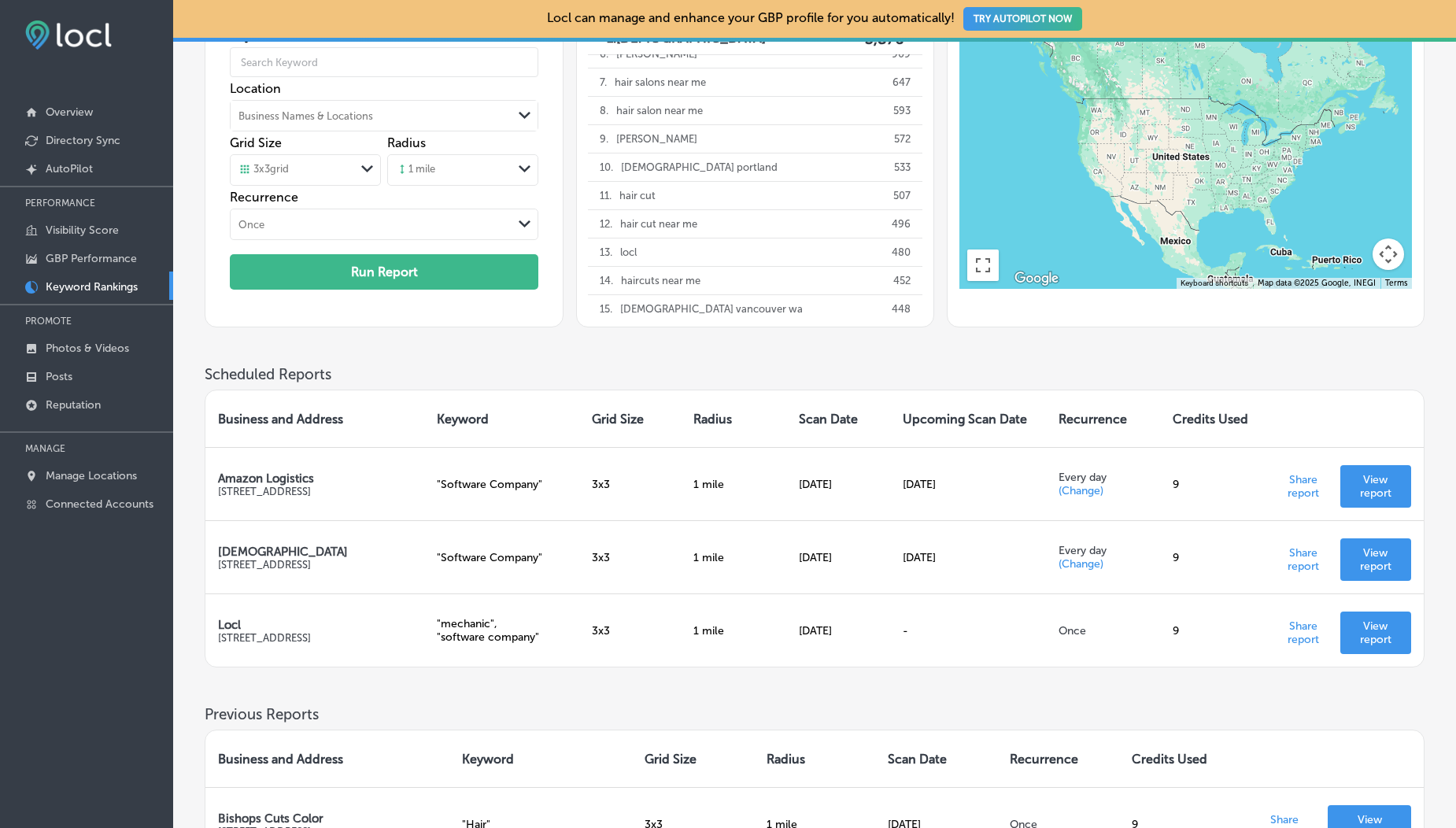
scroll to position [144, 0]
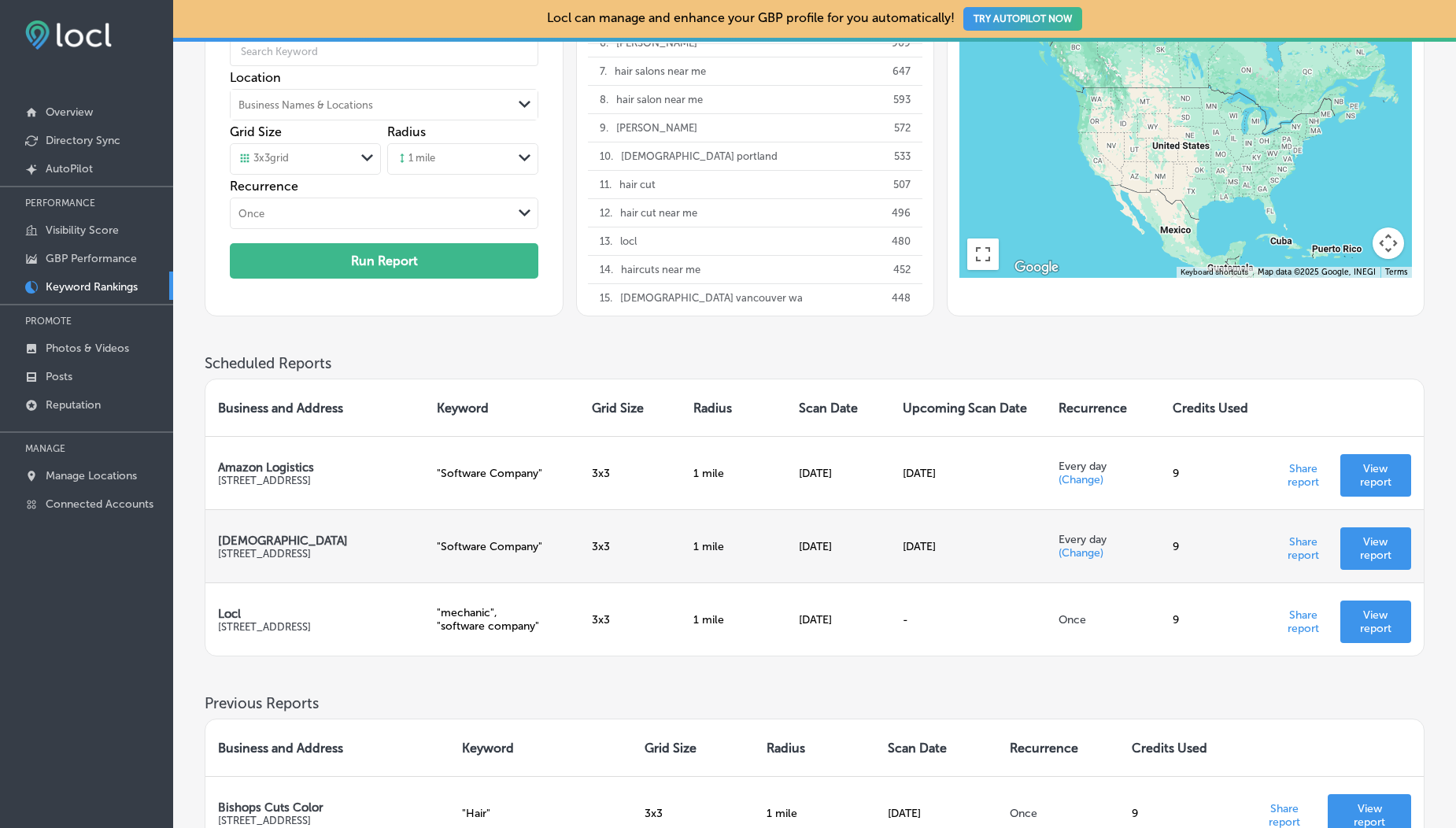
click at [1361, 551] on p "View report" at bounding box center [1376, 548] width 46 height 27
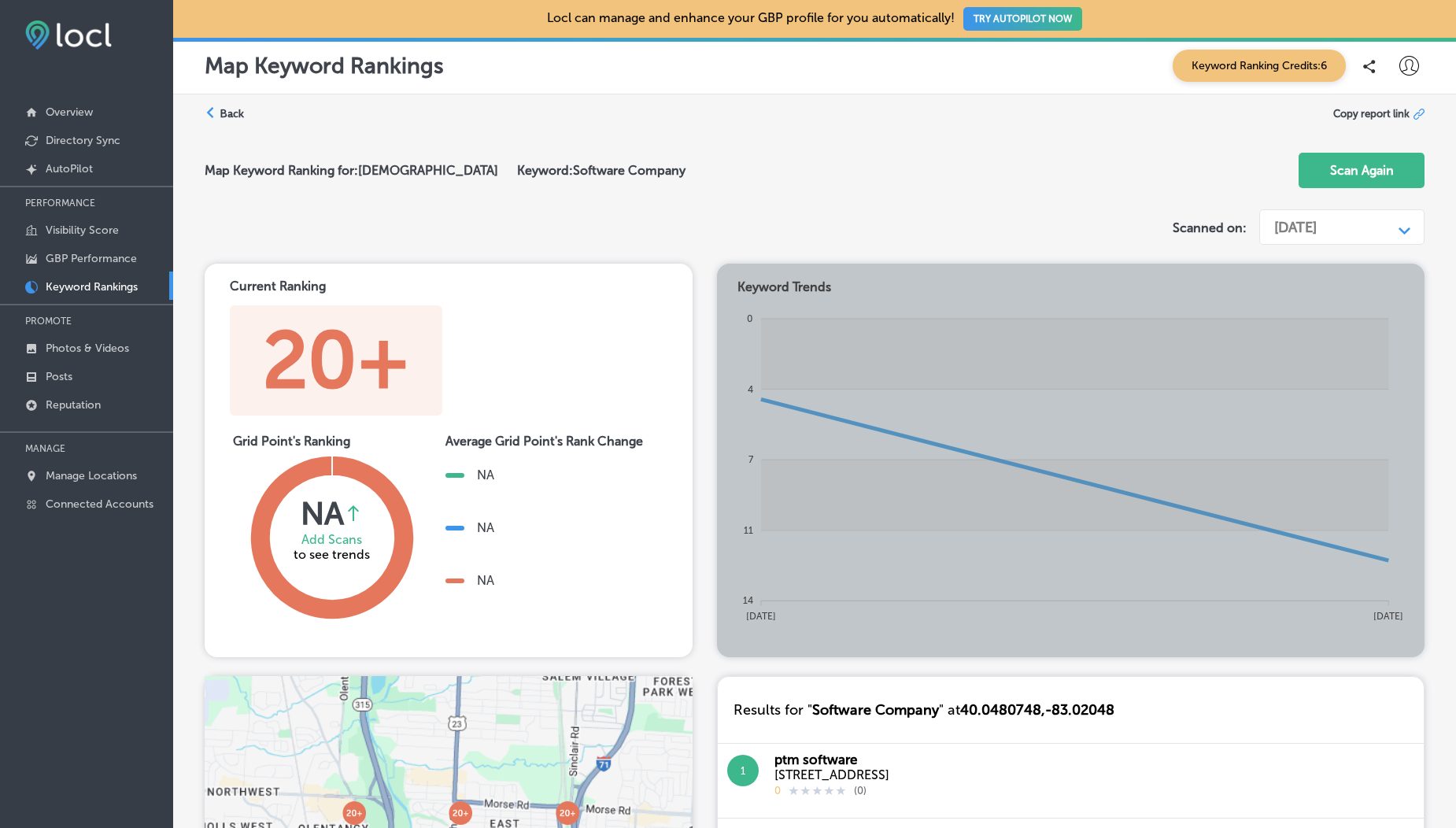
click at [235, 117] on label "Back" at bounding box center [232, 113] width 25 height 15
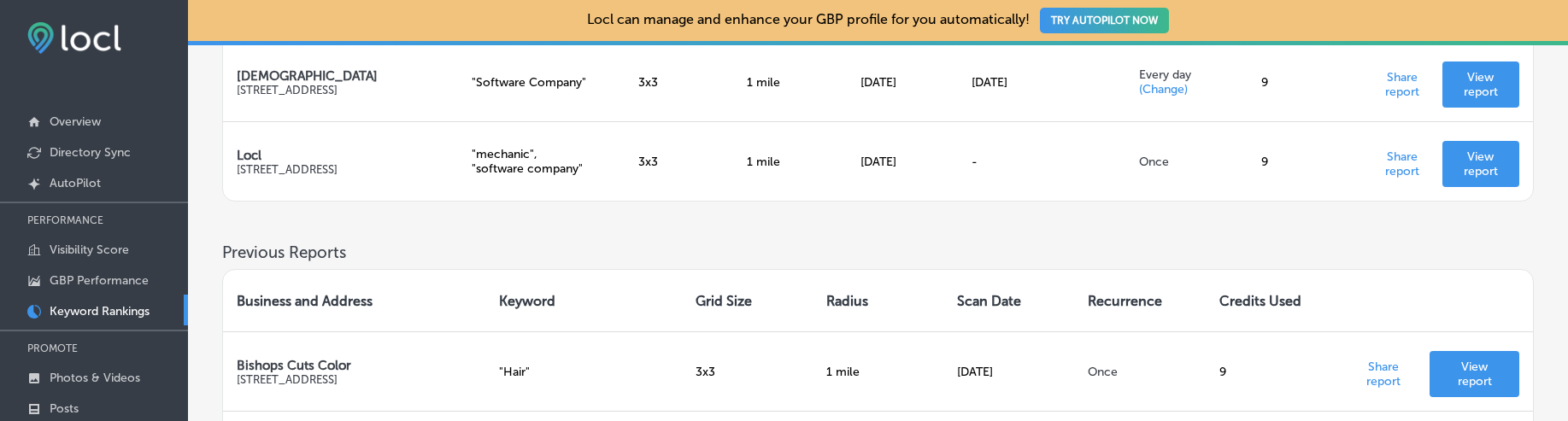
scroll to position [547, 0]
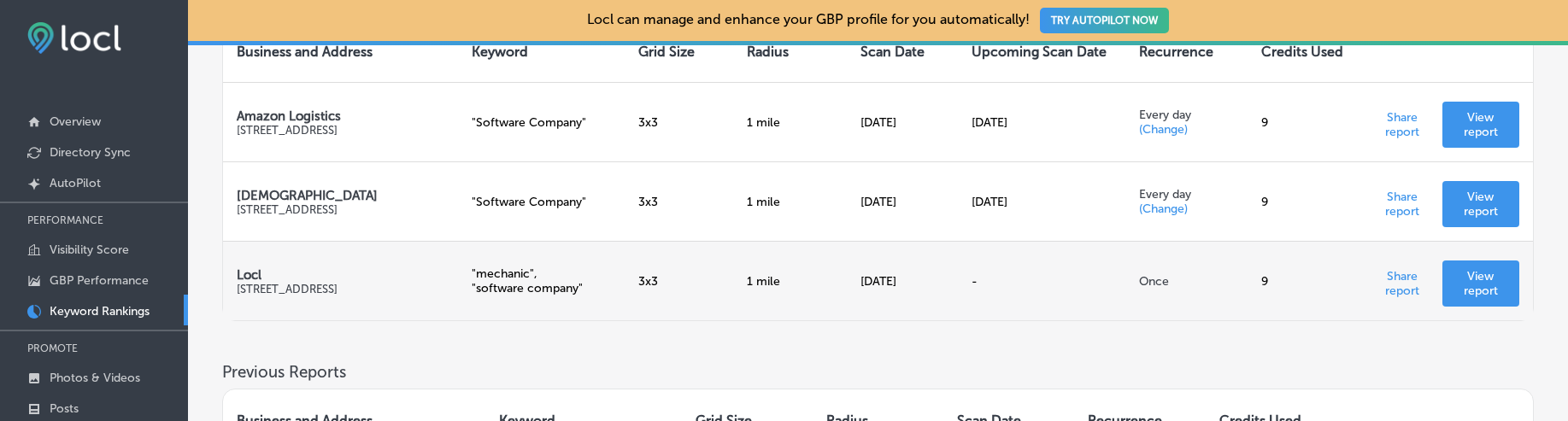
click at [1473, 294] on p "View report" at bounding box center [1481, 284] width 50 height 29
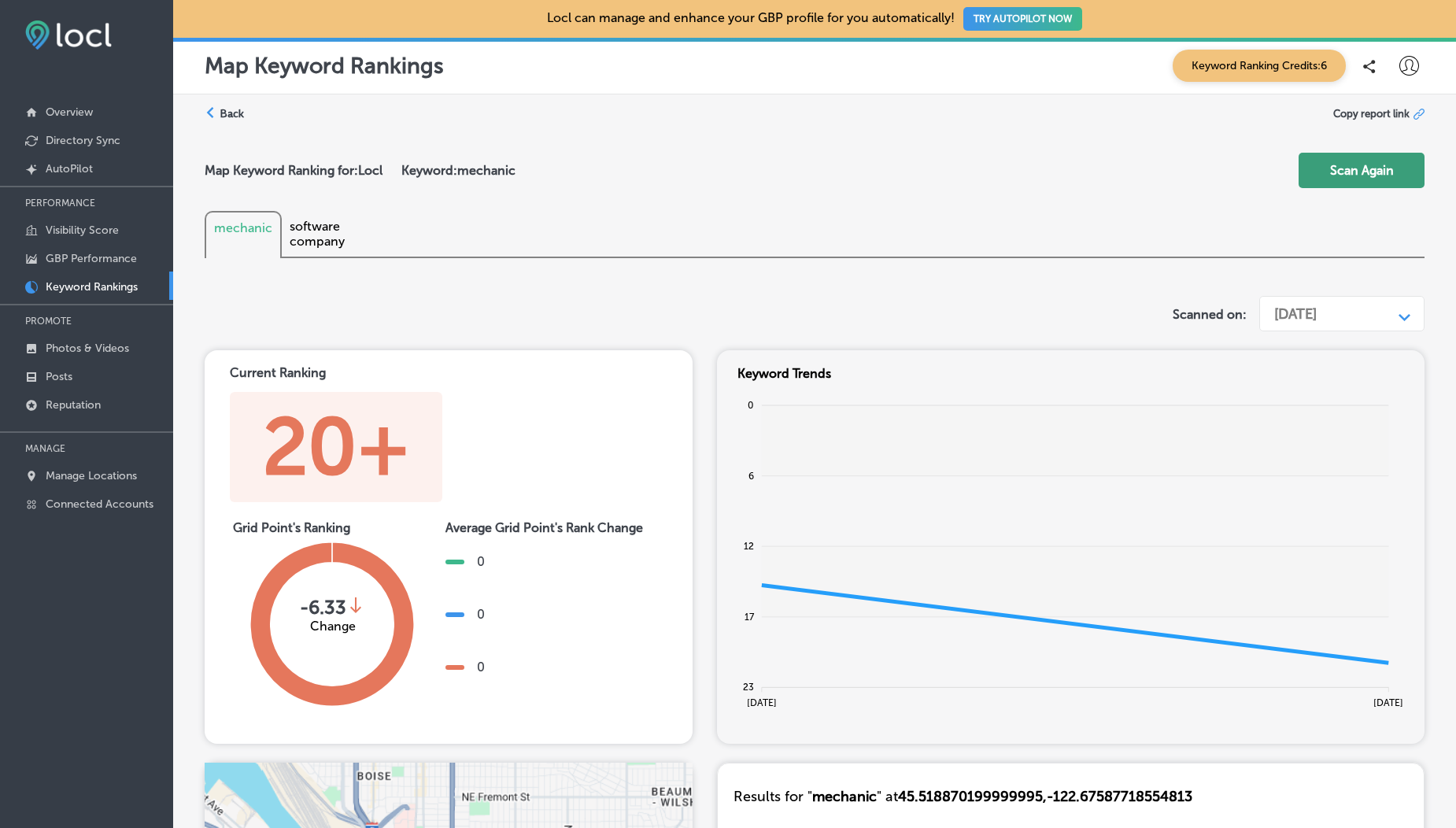
click at [1351, 179] on button "Scan Again" at bounding box center [1361, 170] width 126 height 35
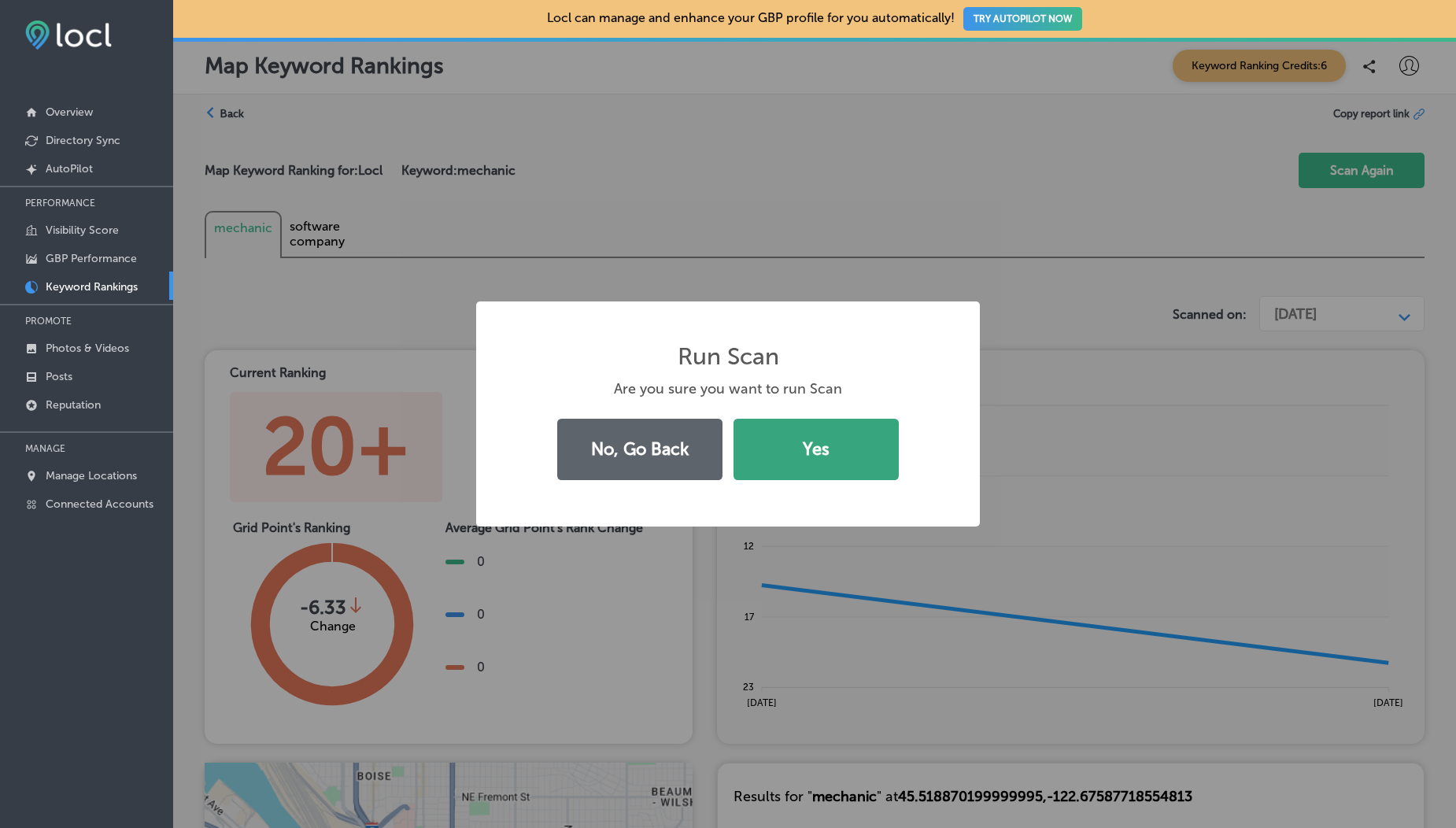
click at [782, 458] on button "Yes" at bounding box center [816, 449] width 165 height 62
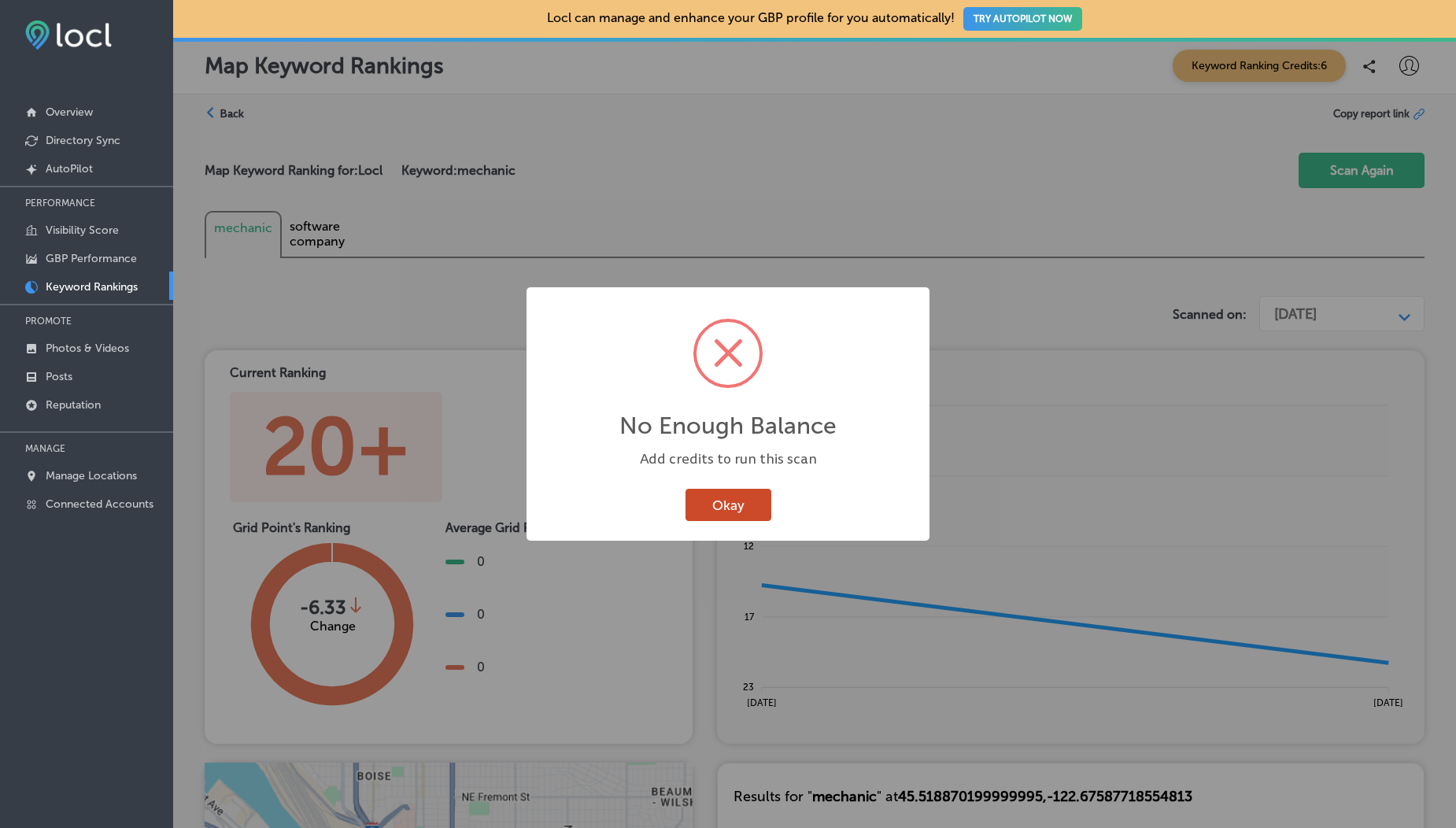
click at [728, 493] on button "Okay" at bounding box center [728, 505] width 86 height 32
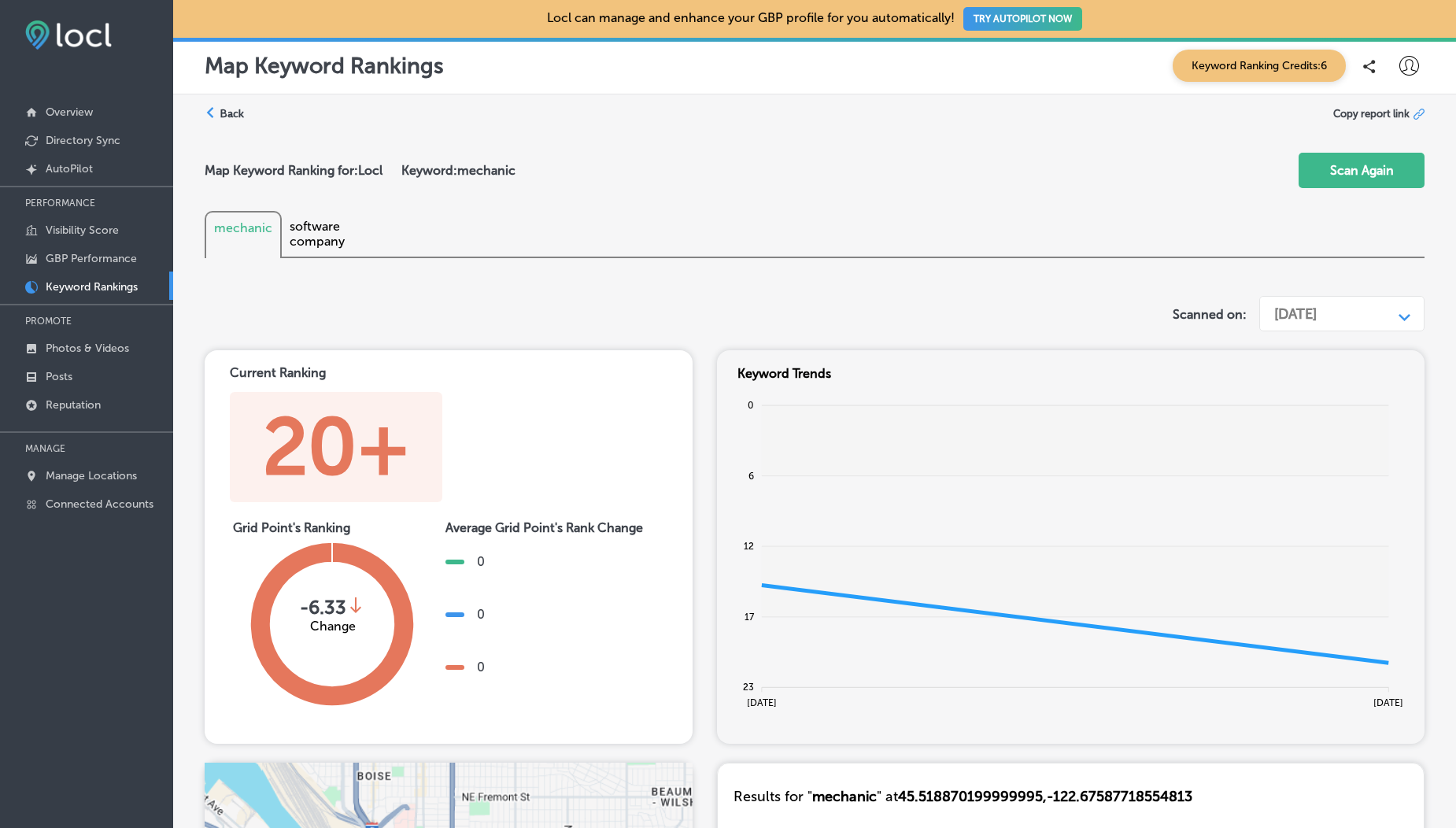
click at [225, 114] on label "Back" at bounding box center [232, 113] width 25 height 15
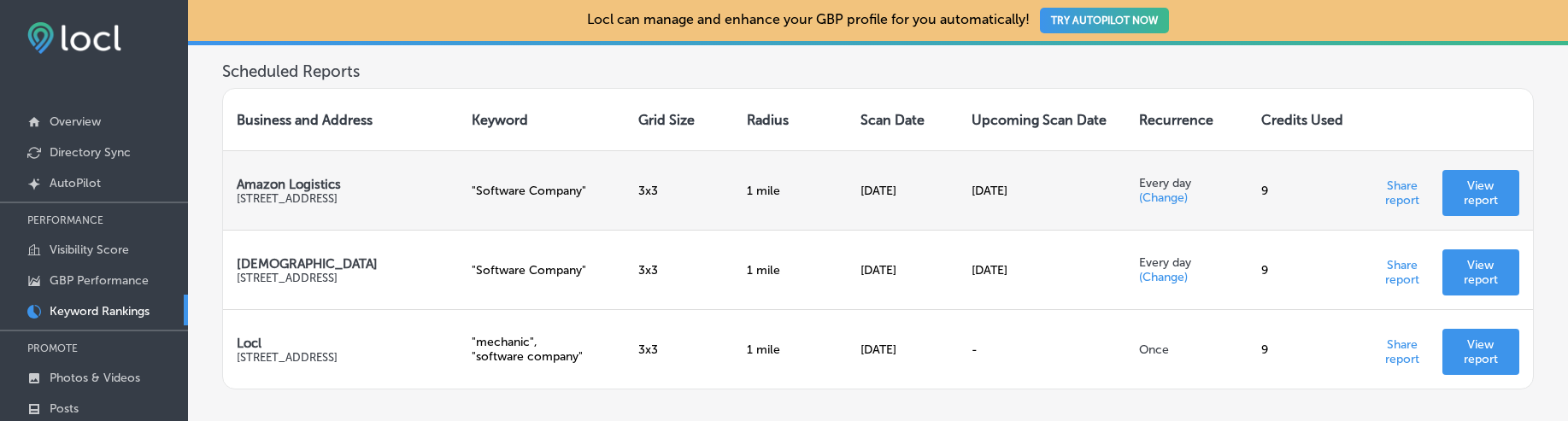
click at [1471, 187] on p "View report" at bounding box center [1481, 193] width 50 height 29
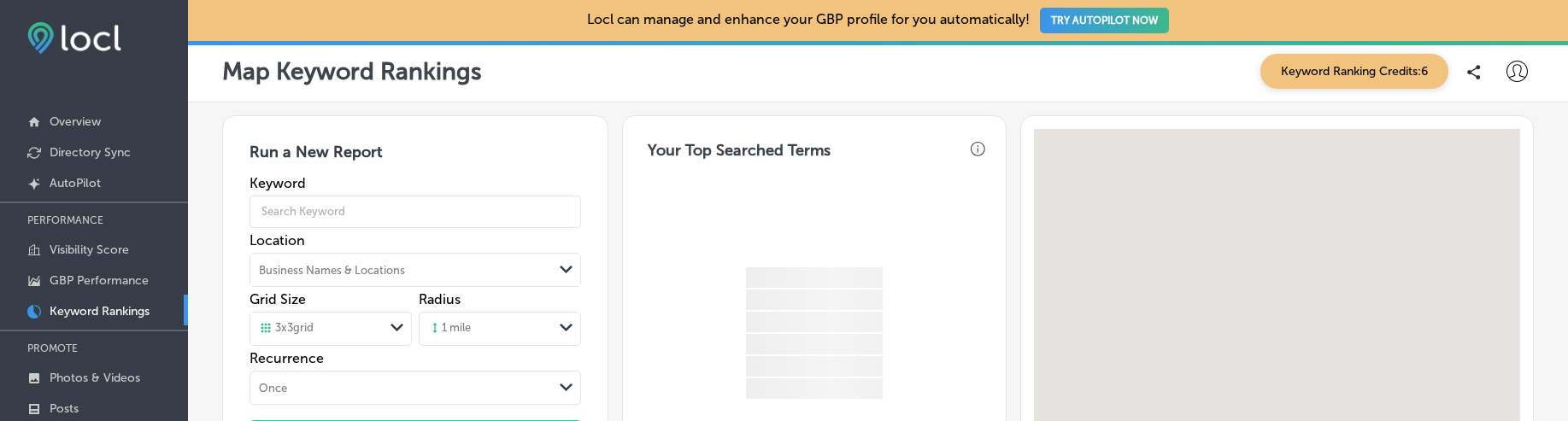
scroll to position [478, 0]
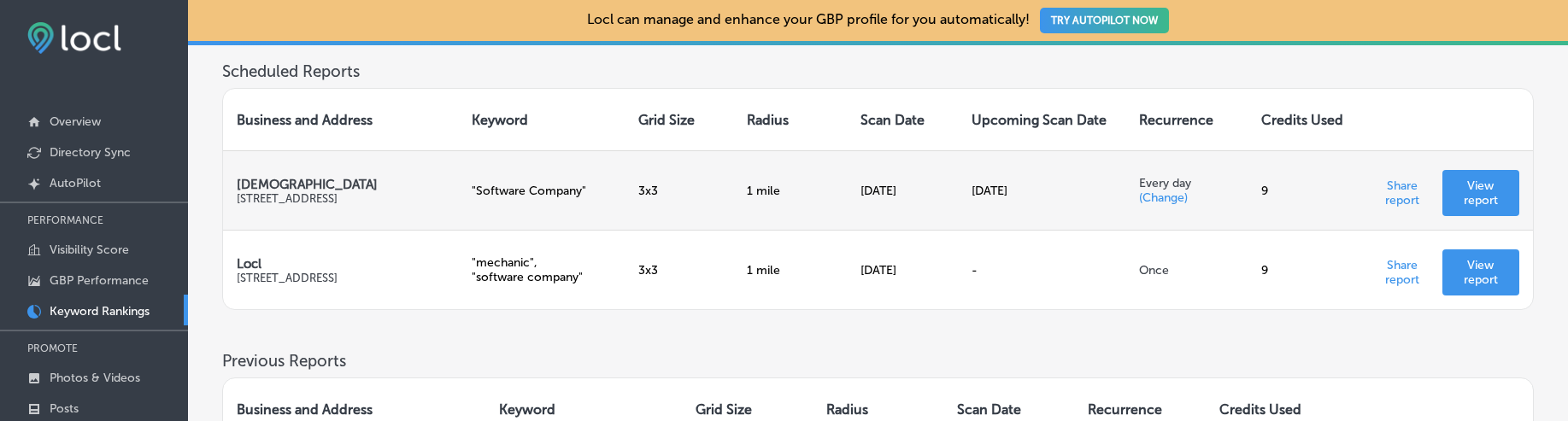
click at [1477, 198] on p "View report" at bounding box center [1481, 193] width 50 height 29
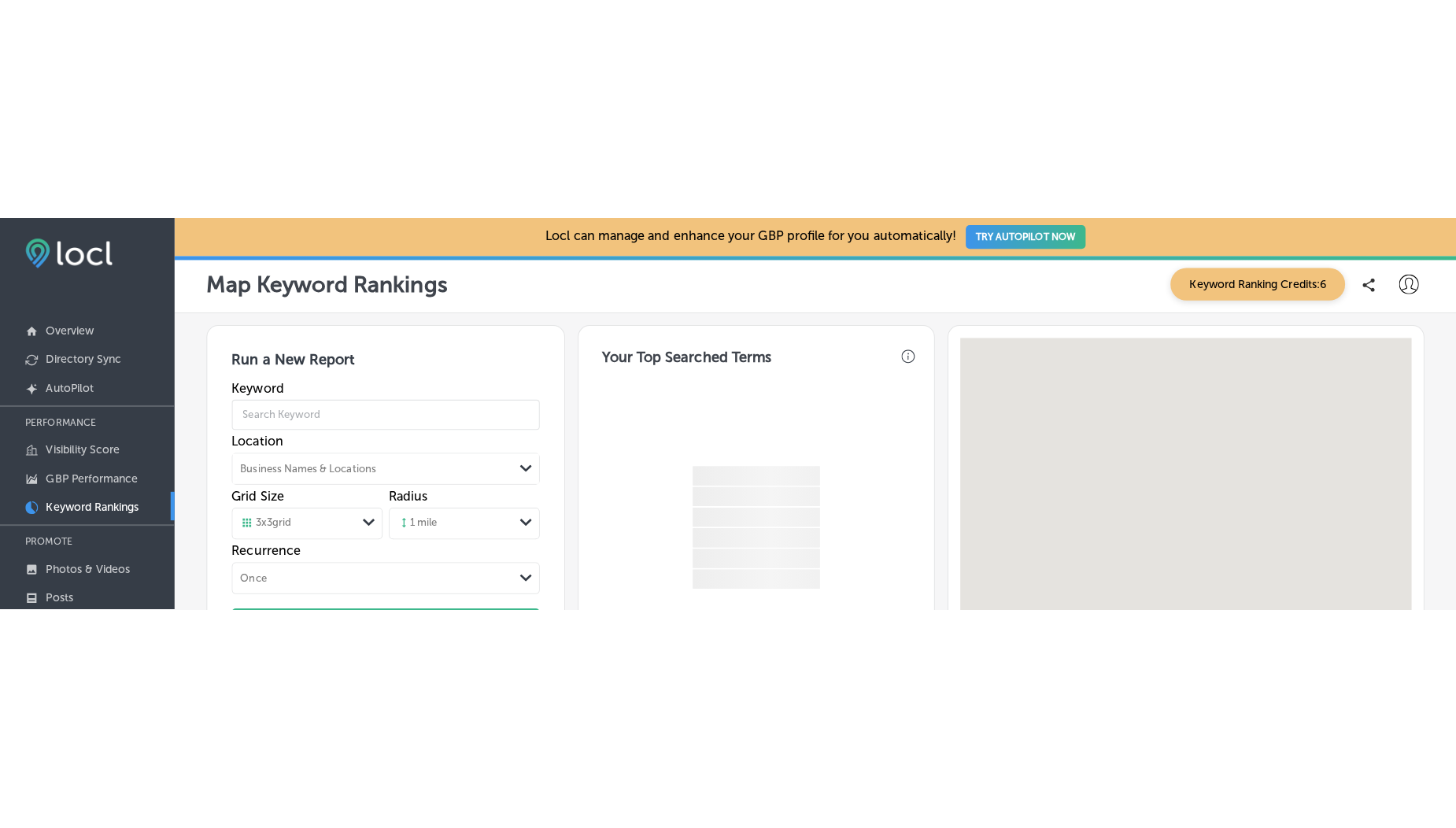
scroll to position [437, 0]
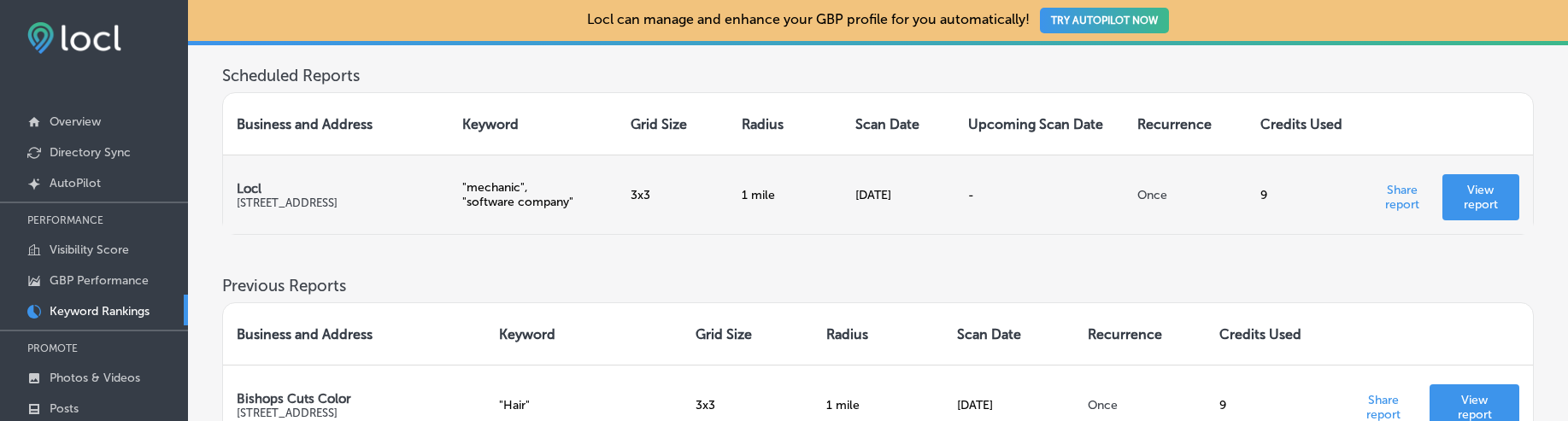
click at [1498, 206] on p "View report" at bounding box center [1481, 197] width 50 height 29
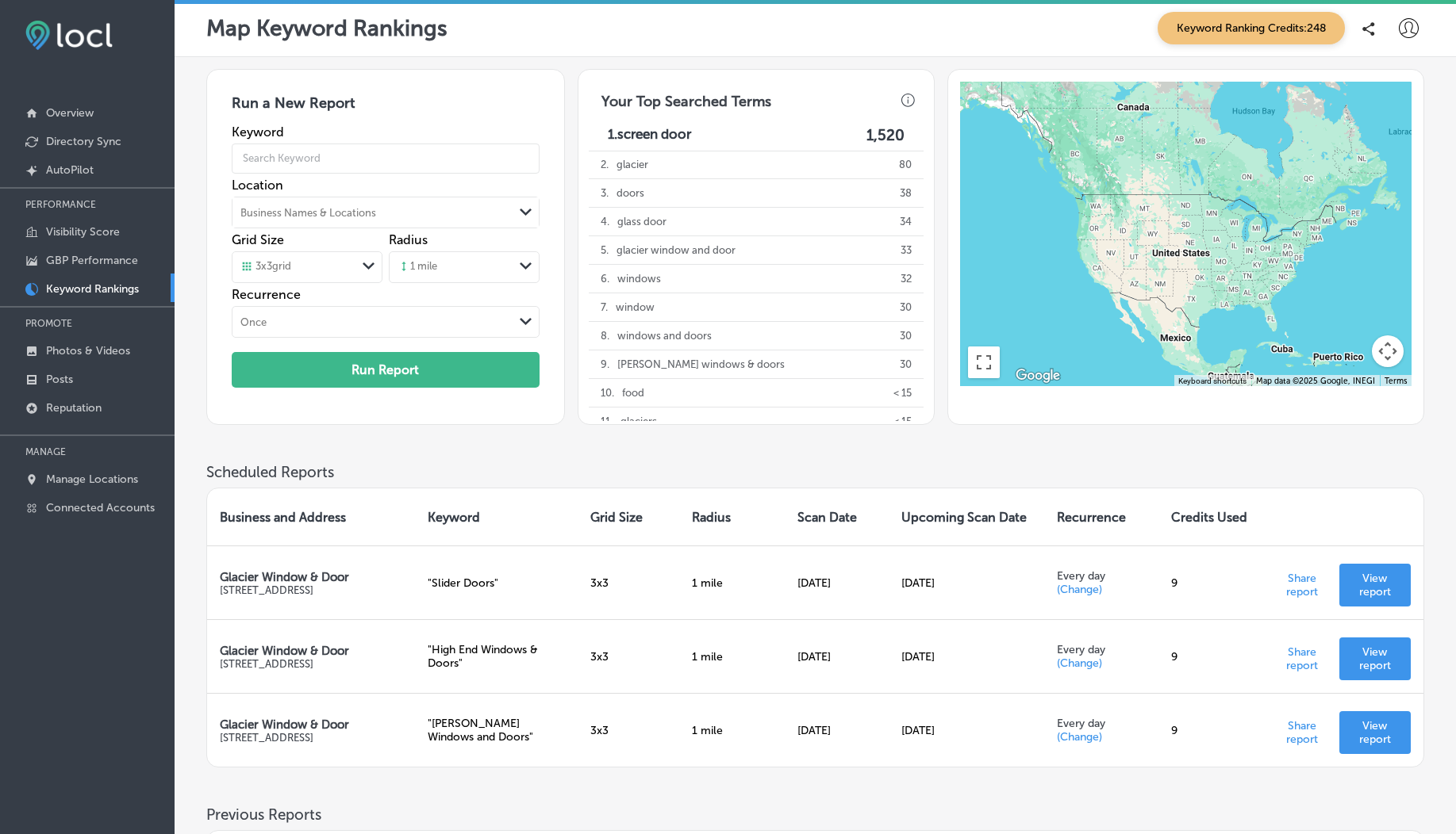
scroll to position [159, 0]
